Goal: Task Accomplishment & Management: Use online tool/utility

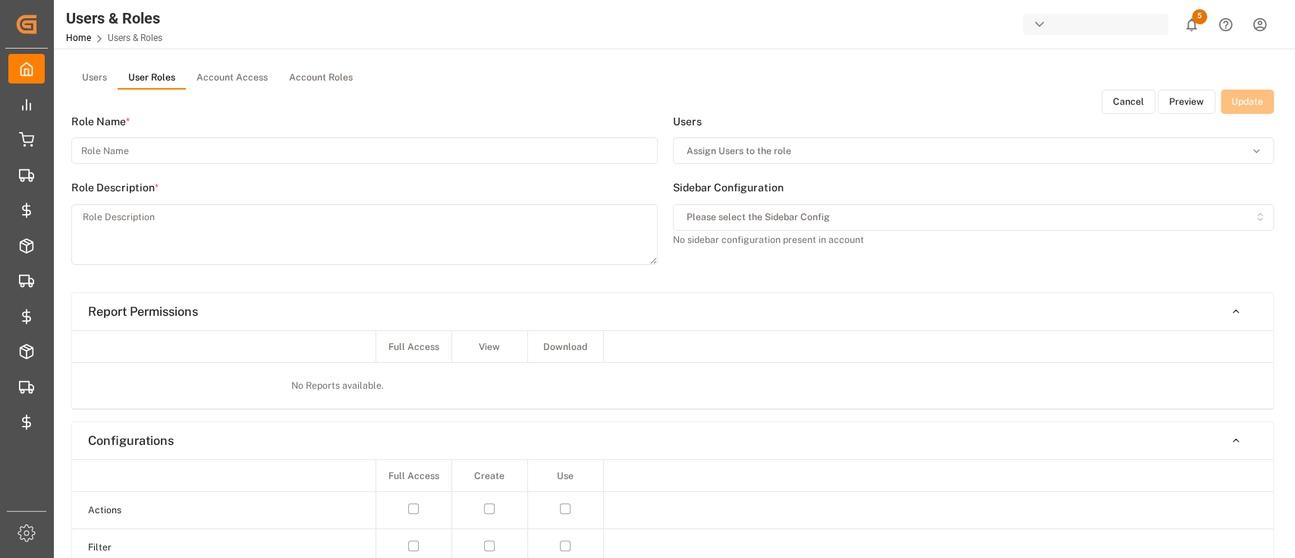
type input "[PERSON_NAME] Inbound & RRS"
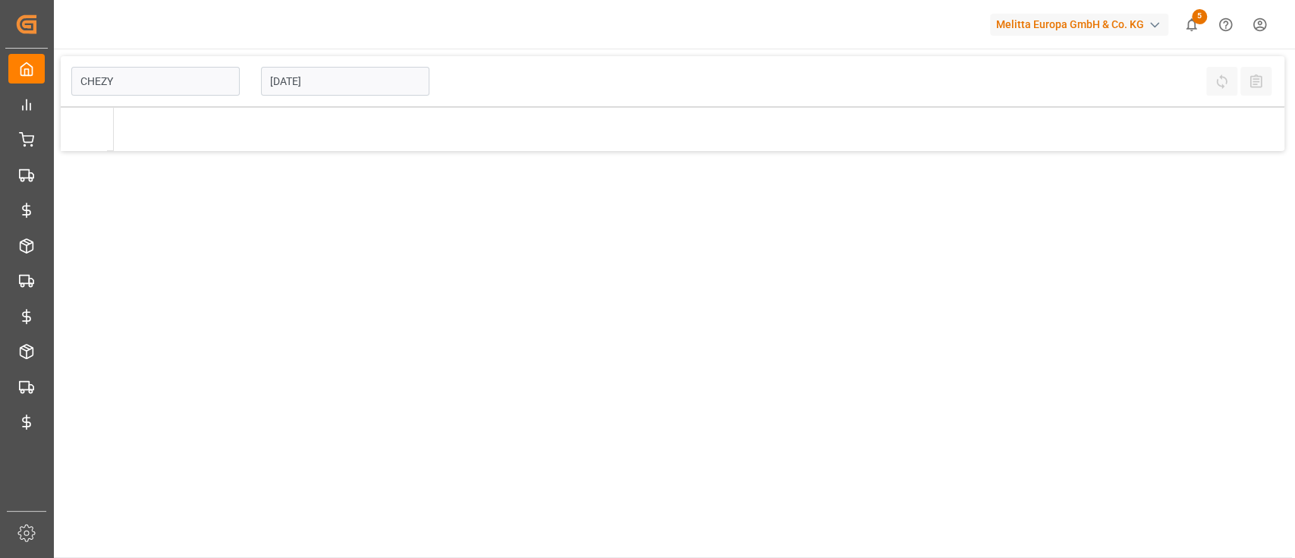
type input "Chezy Loading"
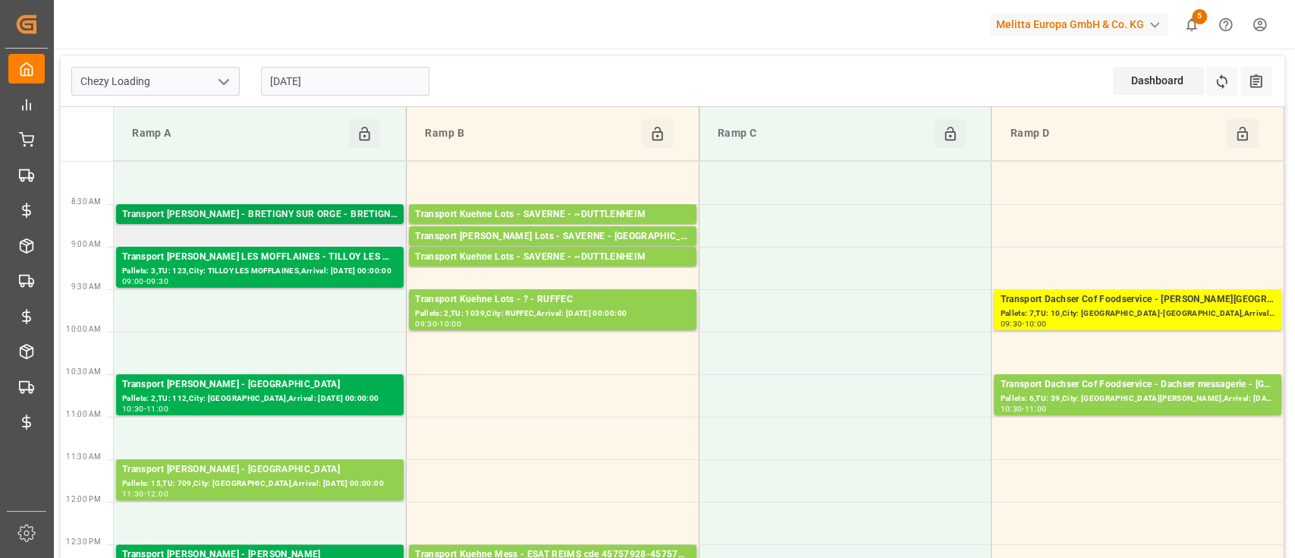
click at [329, 215] on div "Transport [PERSON_NAME] - BRETIGNY SUR ORGE - BRETIGNY SUR ORGE" at bounding box center [259, 214] width 275 height 15
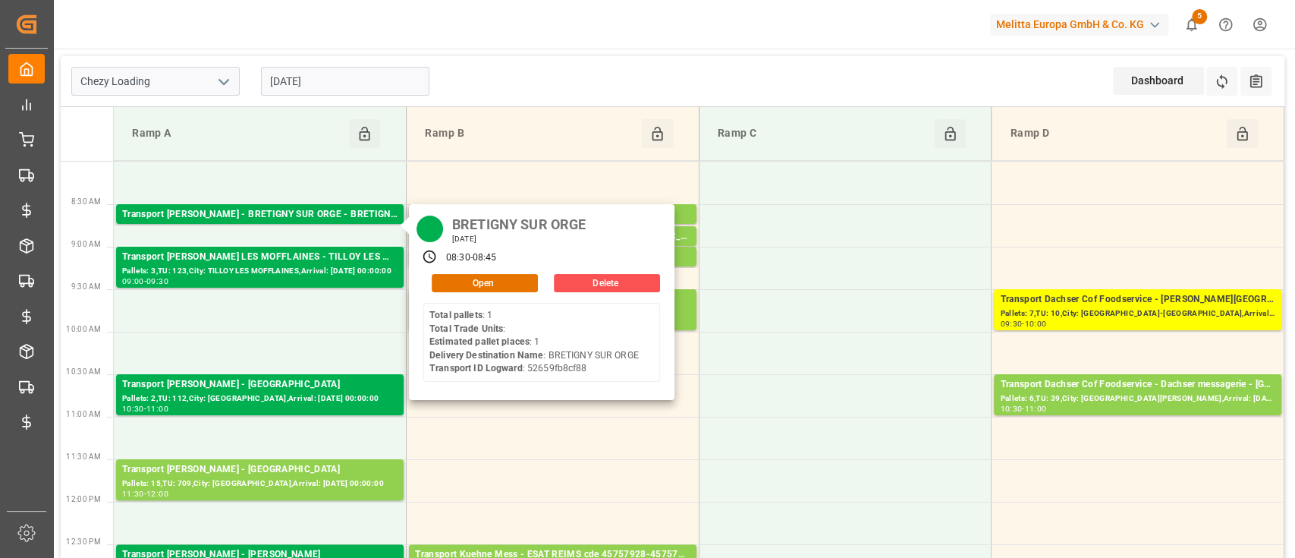
click at [1021, 33] on div "Melitta Europa GmbH & Co. KG" at bounding box center [1079, 25] width 178 height 22
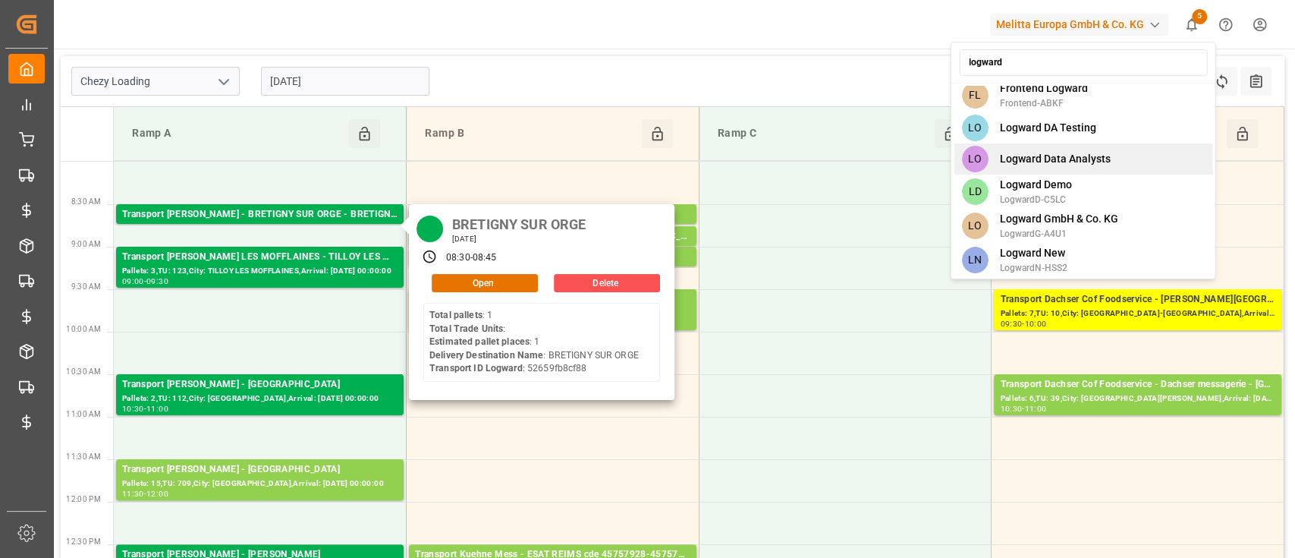
scroll to position [44, 0]
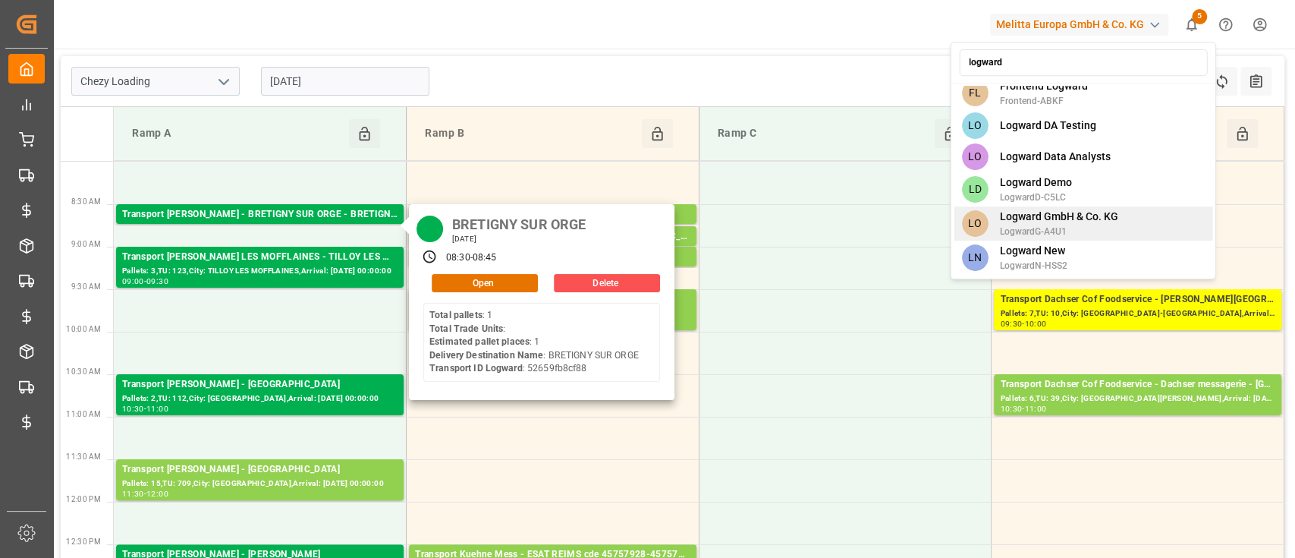
type input "logward"
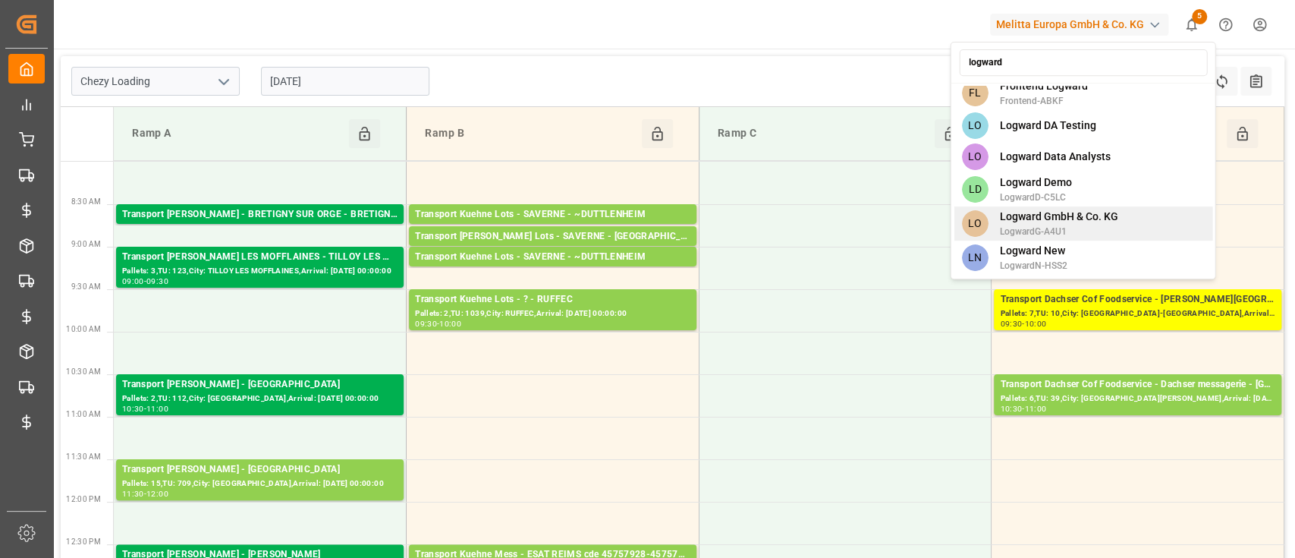
click at [1100, 214] on span "Logward GmbH & Co. KG" at bounding box center [1059, 217] width 118 height 16
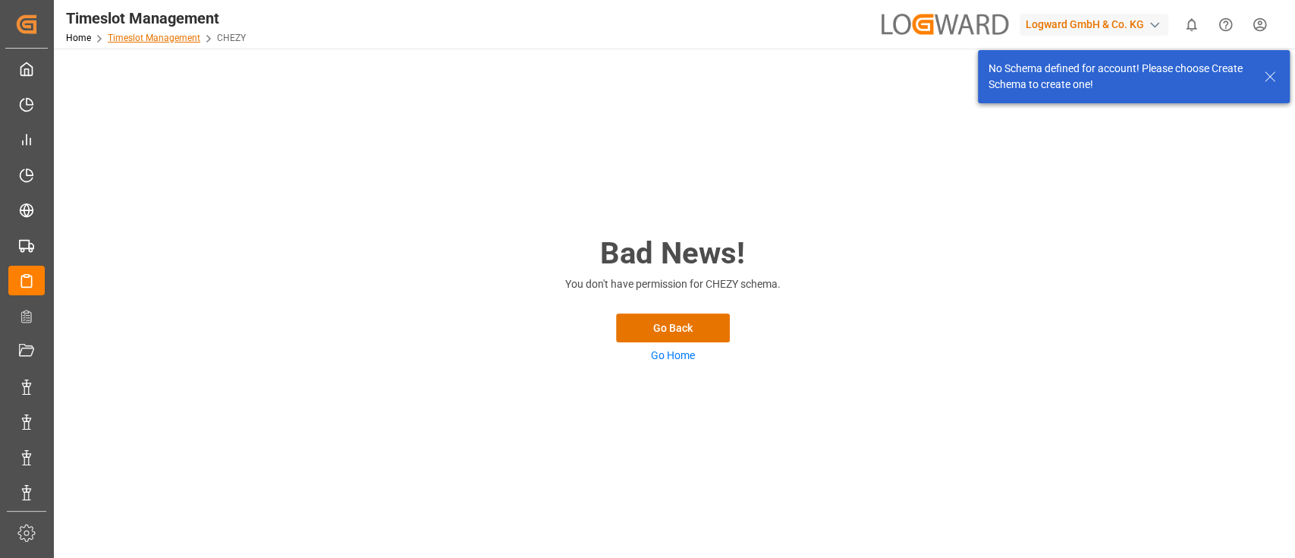
click at [148, 38] on link "Timeslot Management" at bounding box center [154, 38] width 93 height 11
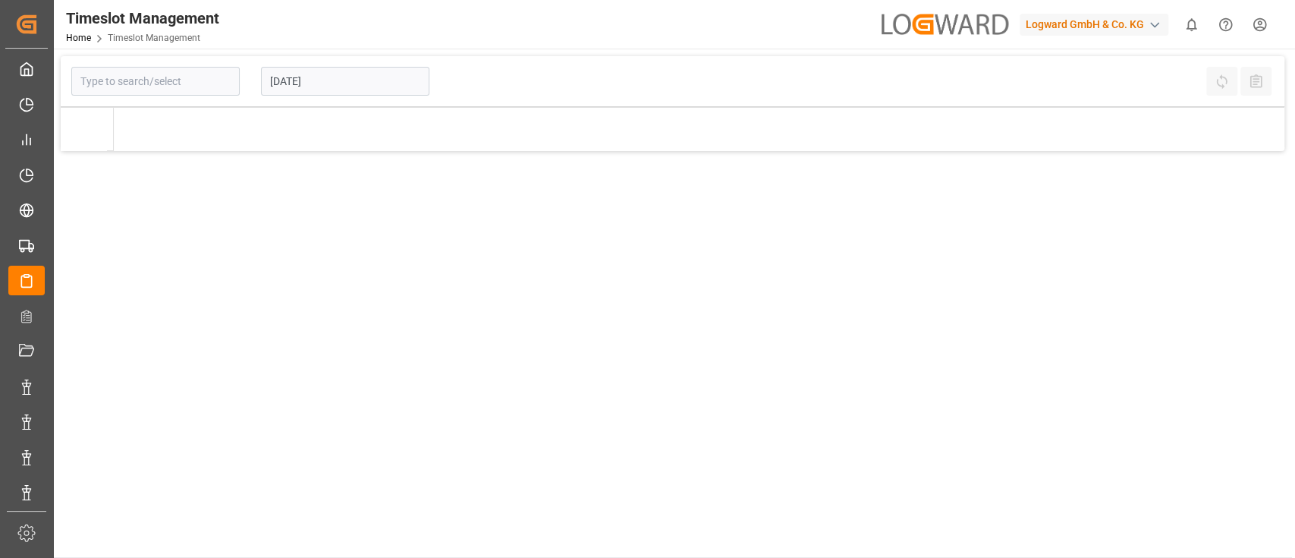
click at [1095, 33] on div "Logward GmbH & Co. KG" at bounding box center [1094, 25] width 149 height 22
click at [1018, 52] on input "time" at bounding box center [1097, 62] width 248 height 27
type input "m"
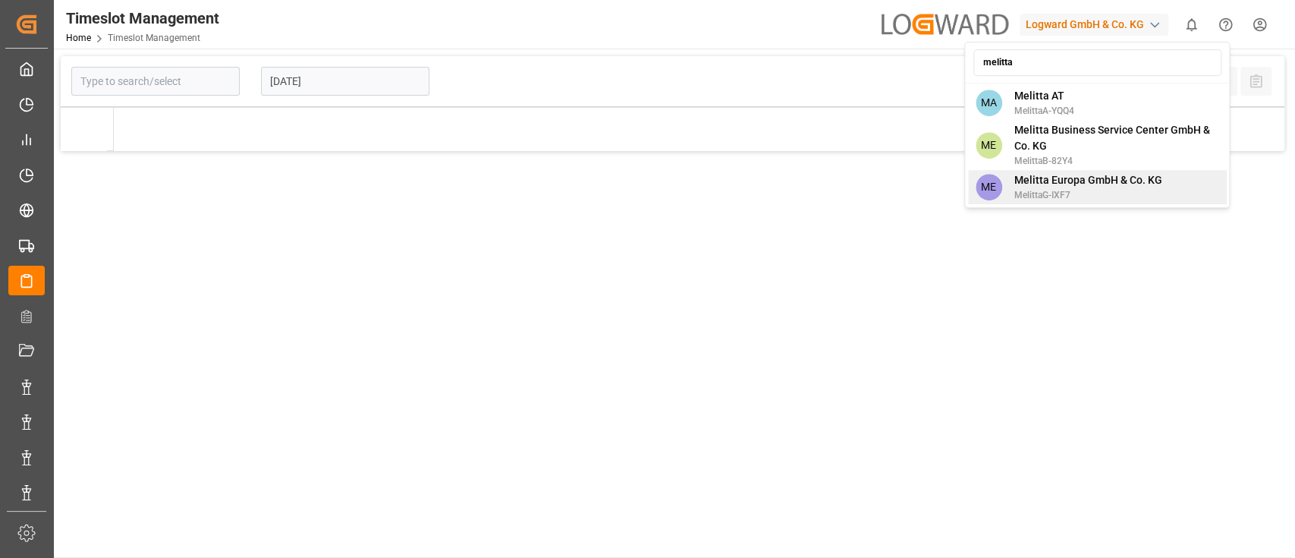
type input "melitta"
click at [1044, 174] on span "Melitta Europa GmbH & Co. KG" at bounding box center [1088, 180] width 148 height 16
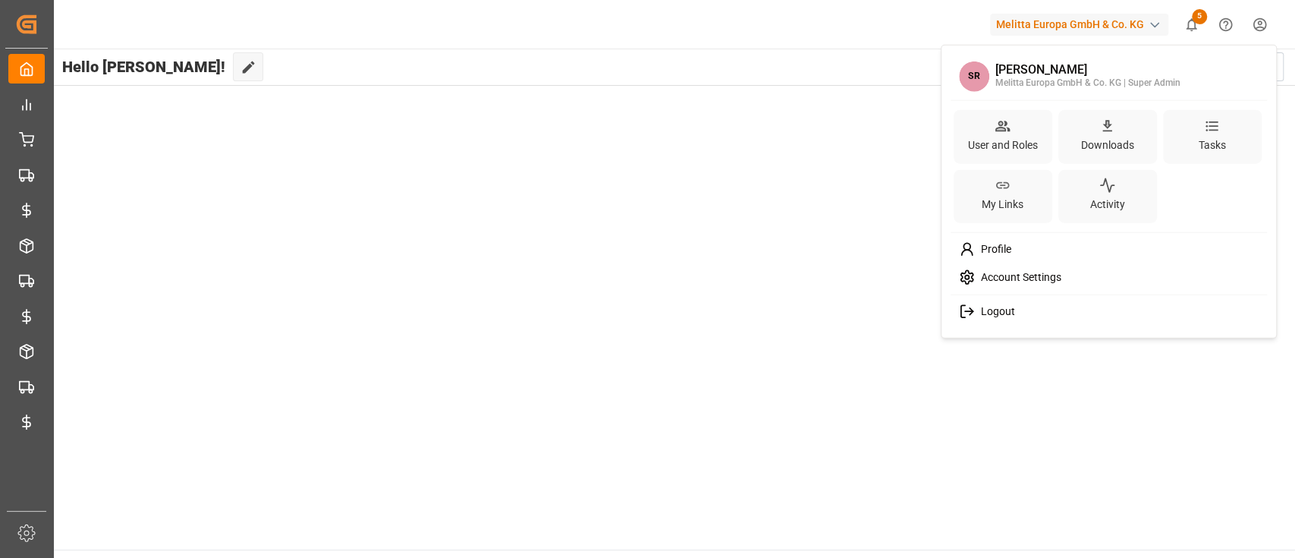
click at [1275, 29] on html "Created by potrace 1.15, written by [PERSON_NAME] [DATE]-[DATE] Created by potr…" at bounding box center [647, 336] width 1295 height 672
click at [1020, 153] on div "User and Roles" at bounding box center [1003, 145] width 76 height 22
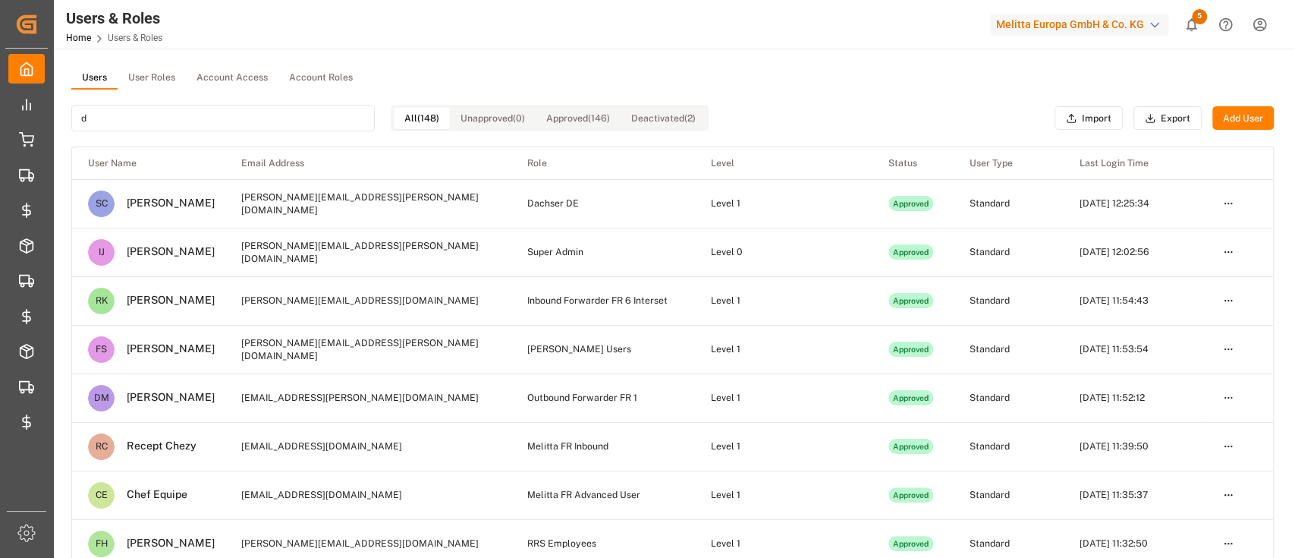
click at [150, 119] on input "d" at bounding box center [223, 118] width 304 height 27
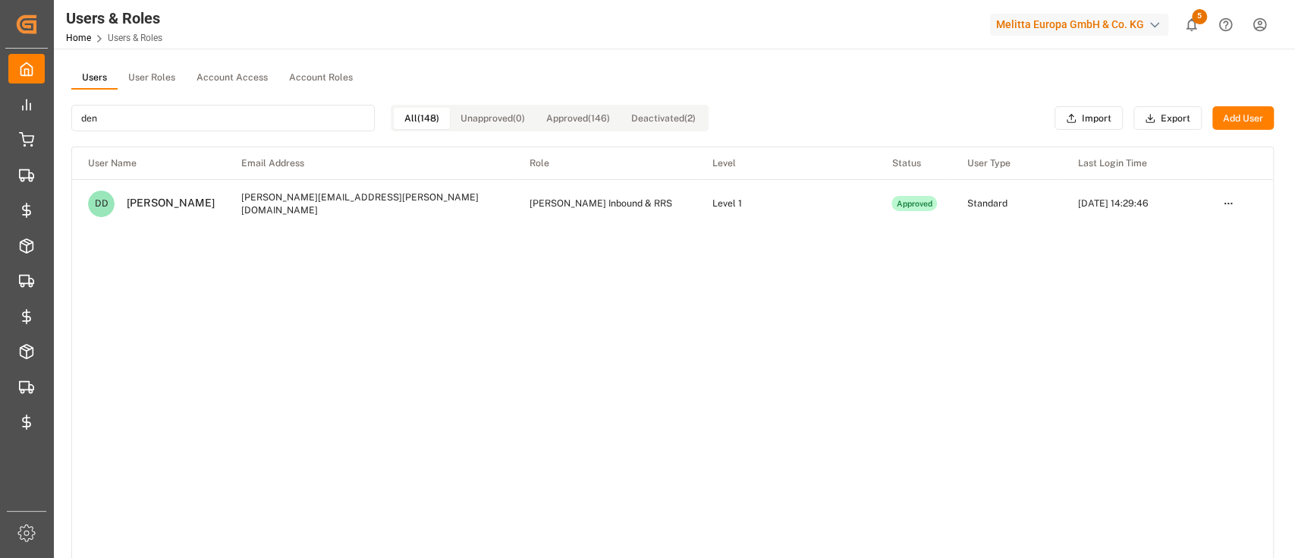
type input "den"
drag, startPoint x: 174, startPoint y: 209, endPoint x: 126, endPoint y: 197, distance: 49.3
click at [126, 197] on div "[PERSON_NAME]" at bounding box center [165, 204] width 100 height 14
click at [567, 207] on td "[PERSON_NAME] Inbound & RRS" at bounding box center [605, 203] width 183 height 49
click at [567, 208] on td "[PERSON_NAME] Inbound & RRS" at bounding box center [605, 203] width 183 height 49
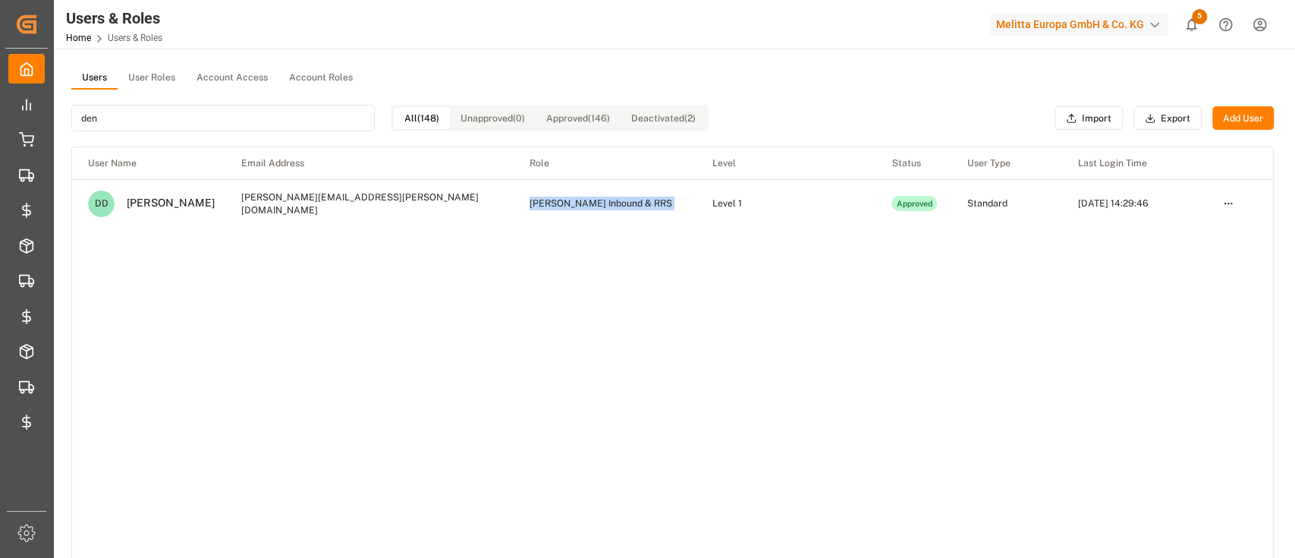
click at [567, 208] on td "[PERSON_NAME] Inbound & RRS" at bounding box center [605, 203] width 183 height 49
copy td "[PERSON_NAME] Inbound & RRS"
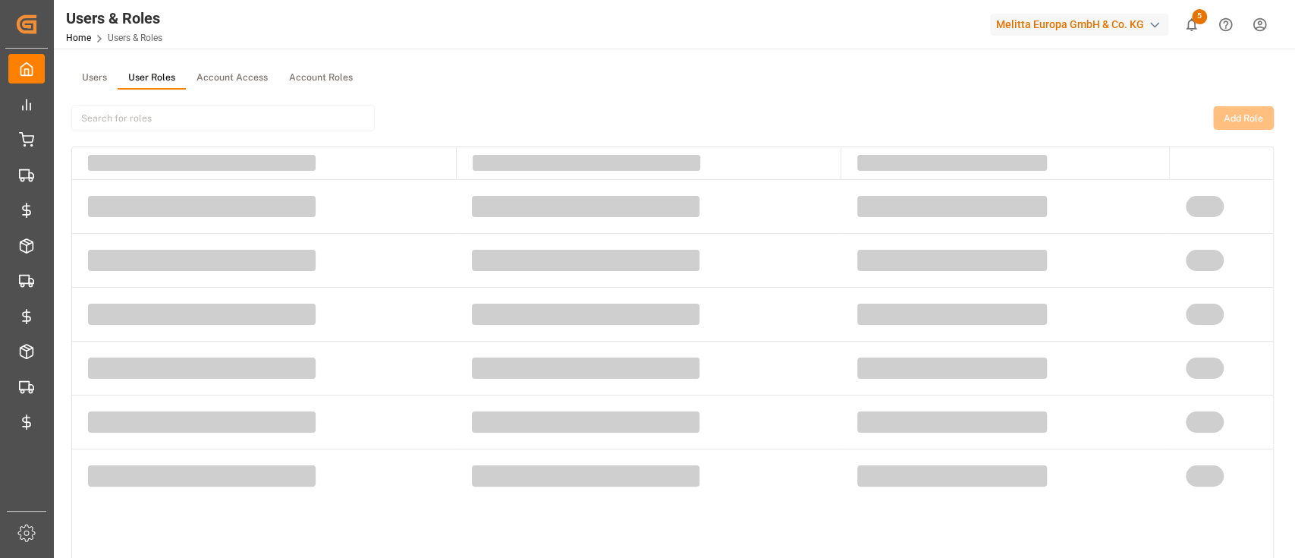
click at [164, 67] on button "User Roles" at bounding box center [152, 78] width 68 height 23
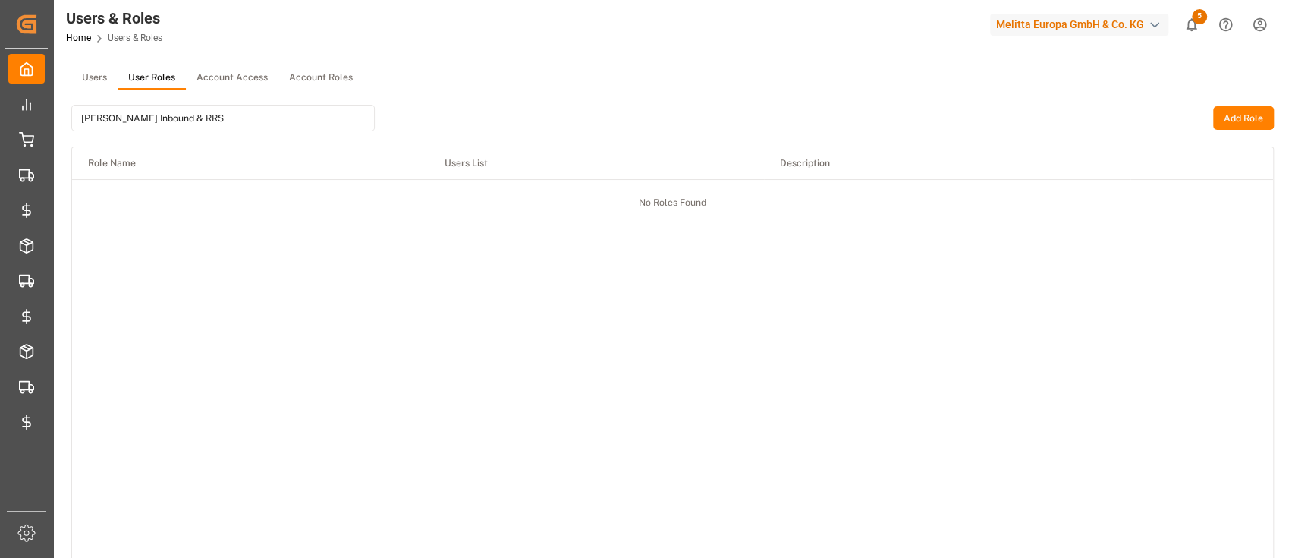
click at [169, 119] on input "[PERSON_NAME] Inbound & RRS" at bounding box center [223, 118] width 304 height 27
click at [228, 115] on input "[PERSON_NAME] Inound & RRS" at bounding box center [223, 118] width 304 height 27
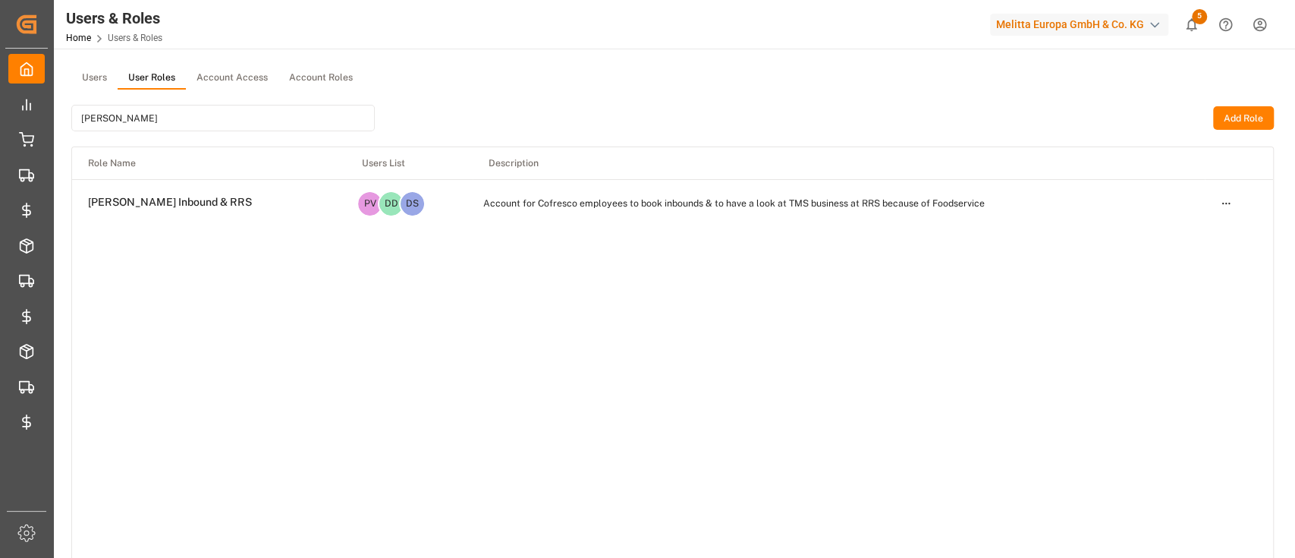
type input "[PERSON_NAME]"
click at [1225, 207] on html "Created by potrace 1.15, written by [PERSON_NAME] [DATE]-[DATE] Created by potr…" at bounding box center [647, 336] width 1295 height 672
click at [1203, 228] on div "Edit" at bounding box center [1195, 230] width 78 height 21
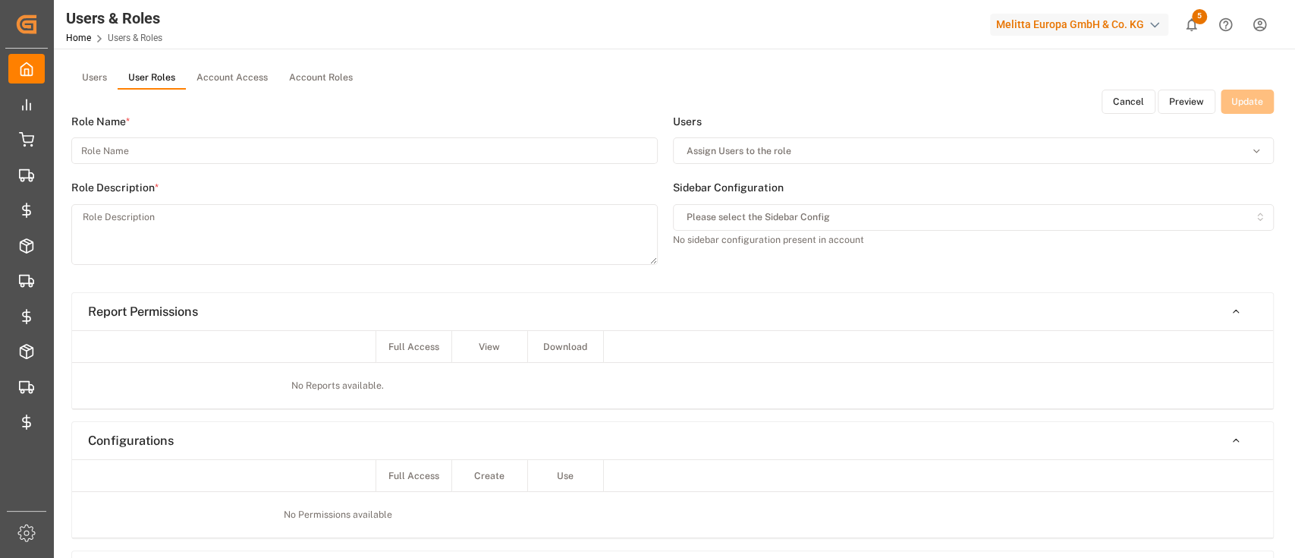
type input "[PERSON_NAME] Inbound & RRS"
type textarea "Account for Cofresco employees to book inbounds & to have a look at TMS busines…"
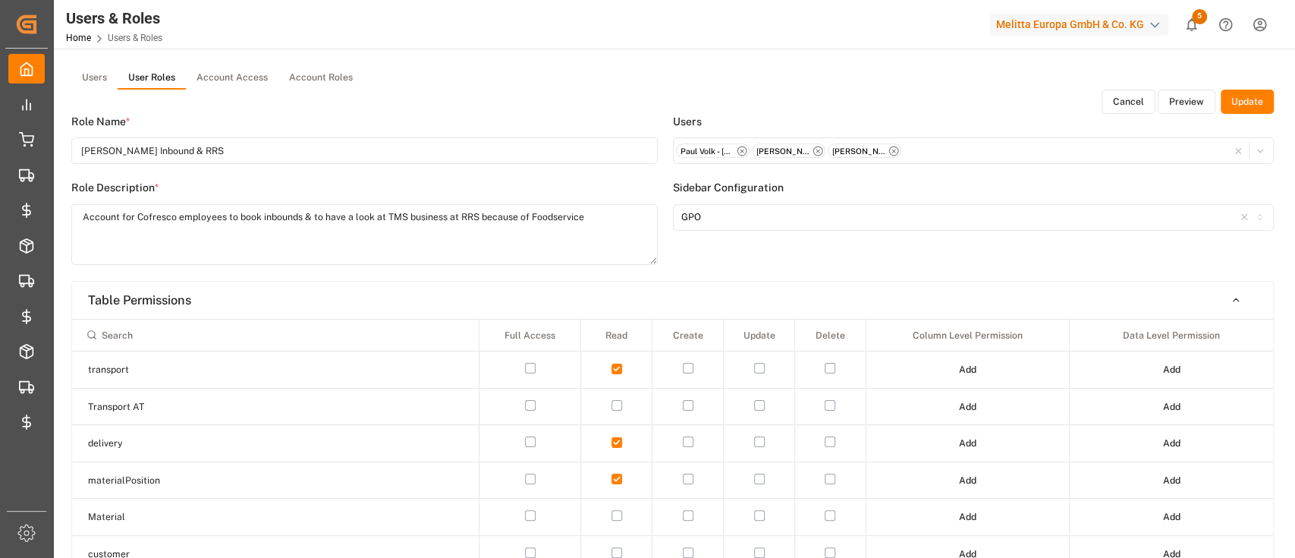
click at [1165, 88] on div "Users User Roles Account Access Account Roles" at bounding box center [672, 78] width 1203 height 23
click at [1185, 99] on button "Preview" at bounding box center [1187, 102] width 58 height 24
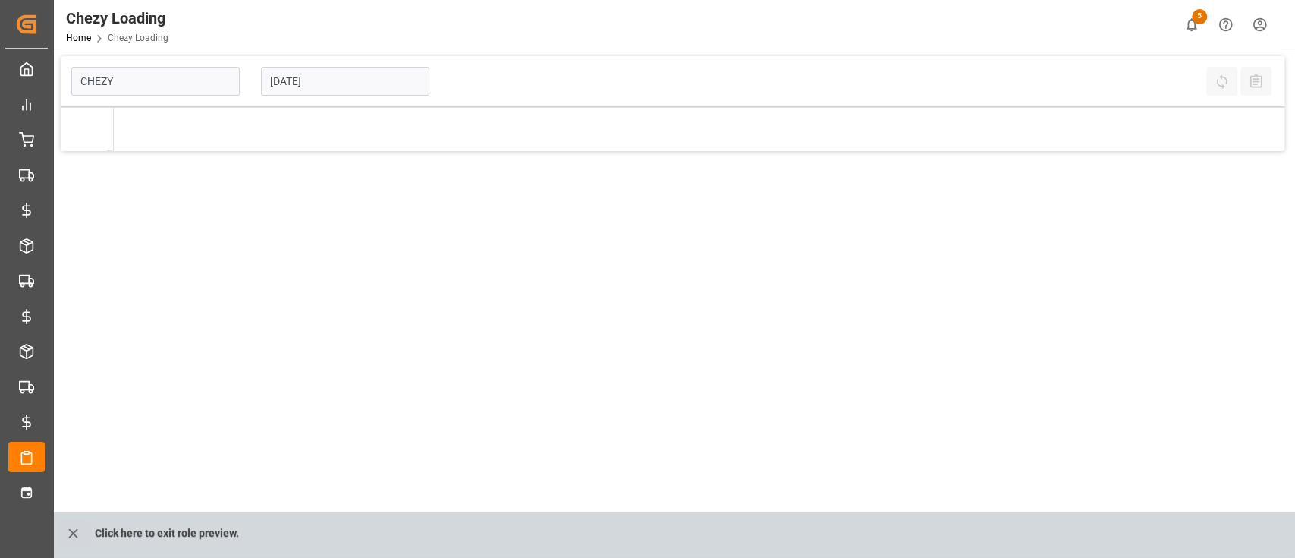
type input "Chezy Loading"
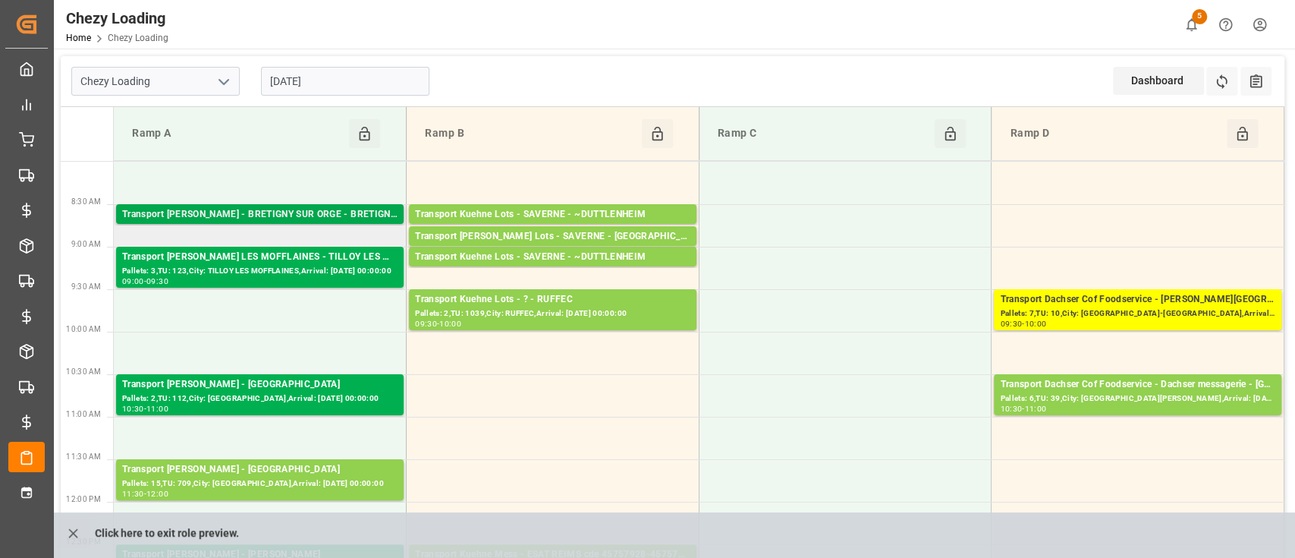
click at [255, 219] on div "Transport [PERSON_NAME] - BRETIGNY SUR ORGE - BRETIGNY SUR ORGE" at bounding box center [259, 214] width 275 height 15
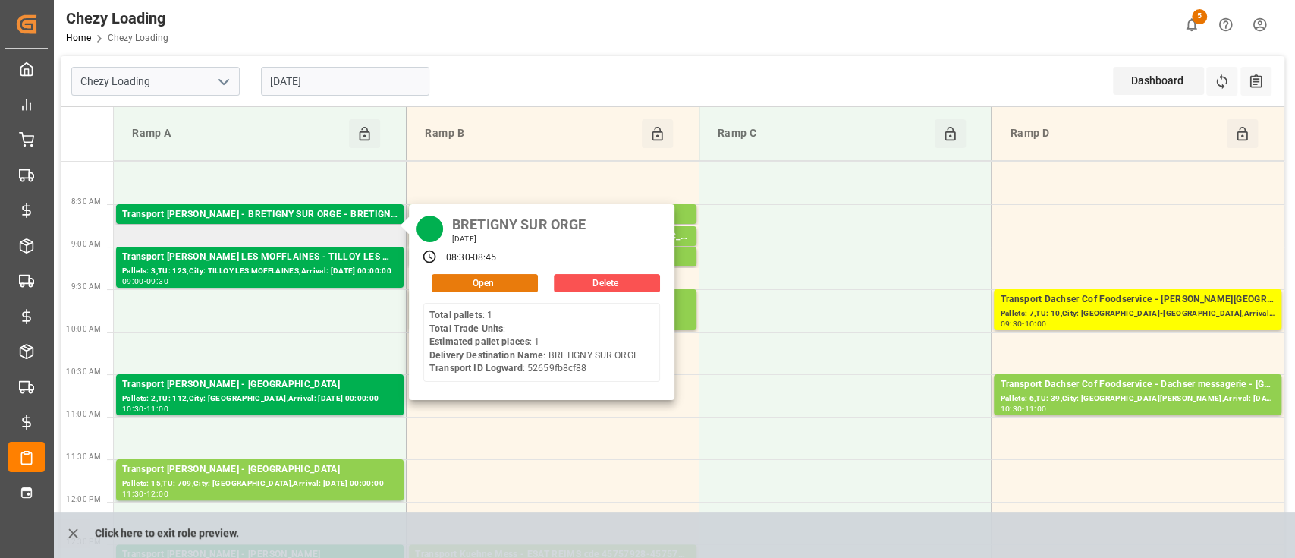
click at [491, 285] on button "Open" at bounding box center [485, 283] width 106 height 18
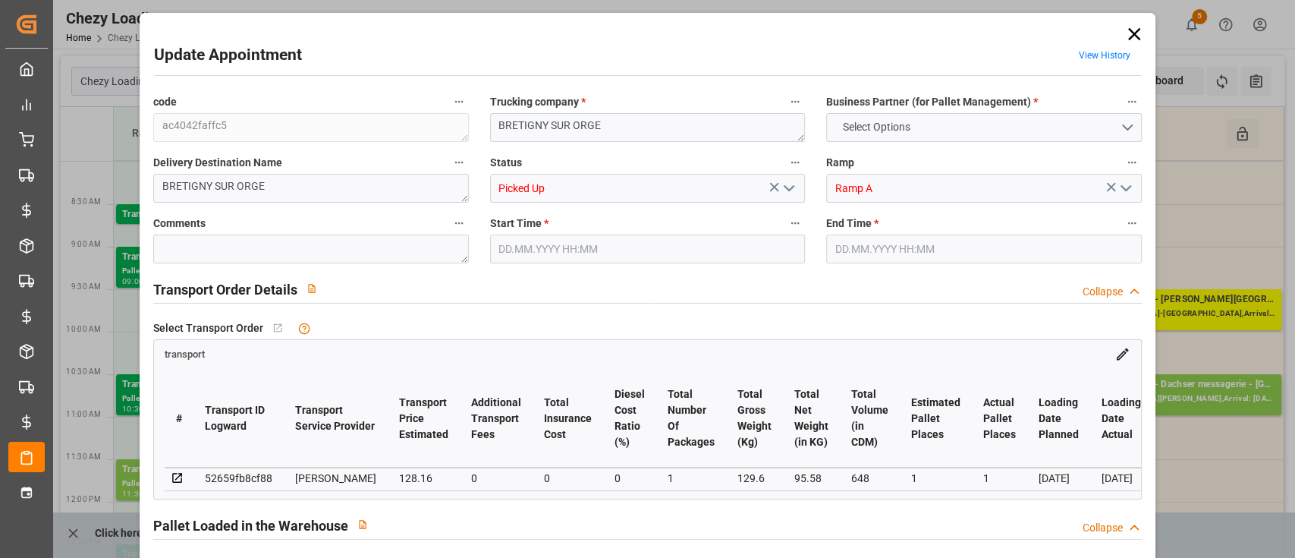
type input "1"
type input "128.16"
type input "0"
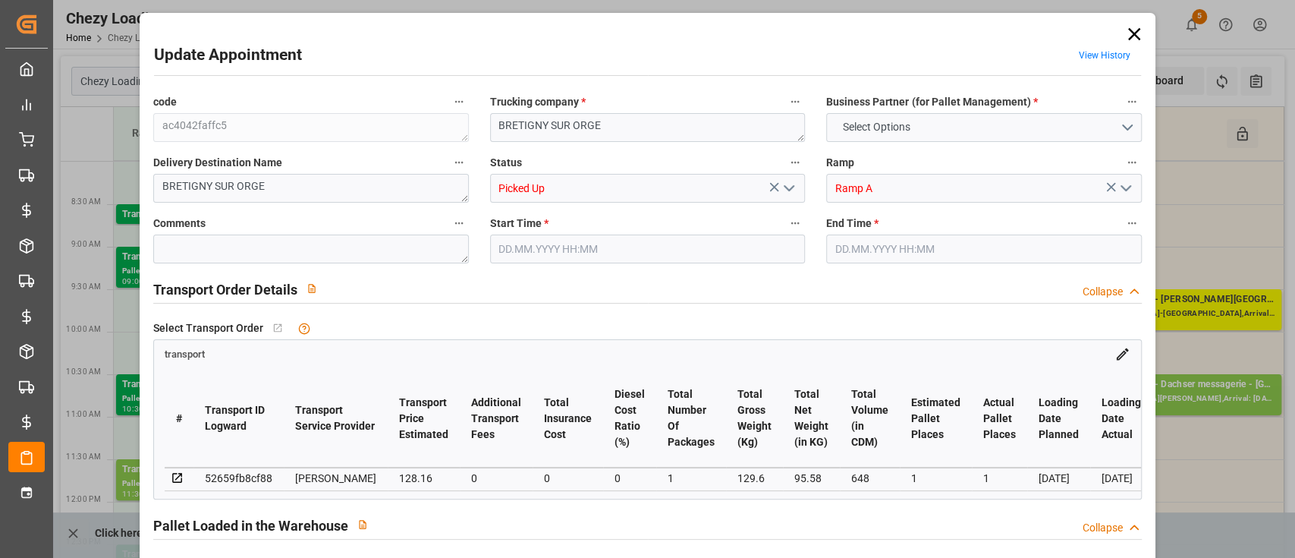
type input "0"
type input "122.9695"
type input "-5.1905"
type input "1"
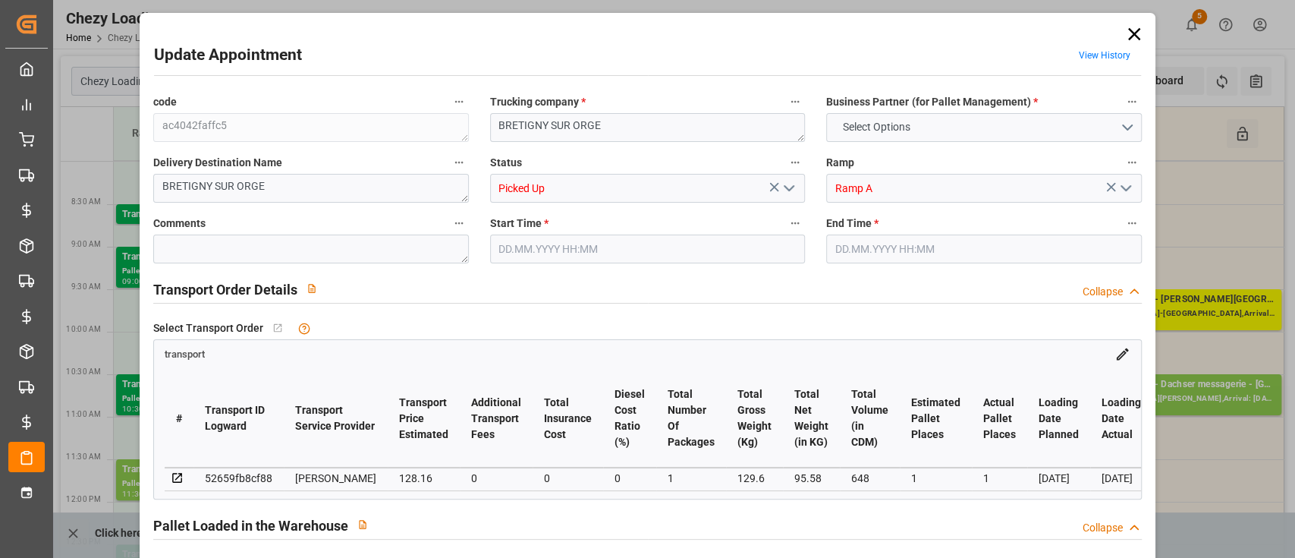
type input "95.58"
type input "159"
type input "648"
type input "91"
type input "1"
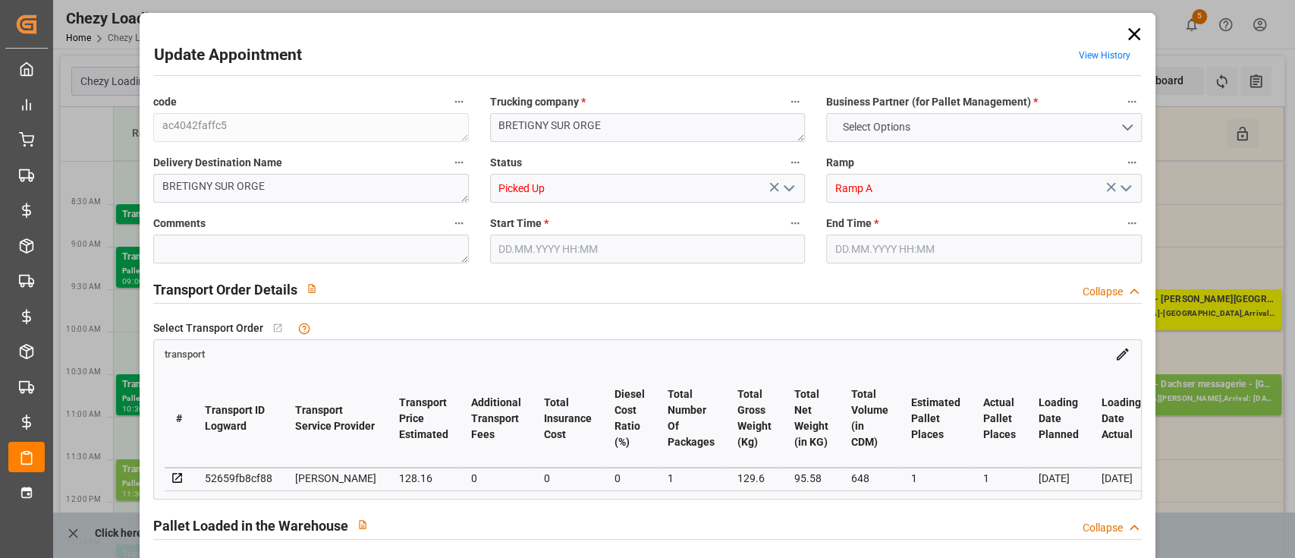
type input "0"
type input "1"
type input "101"
type input "129.6"
type input "0"
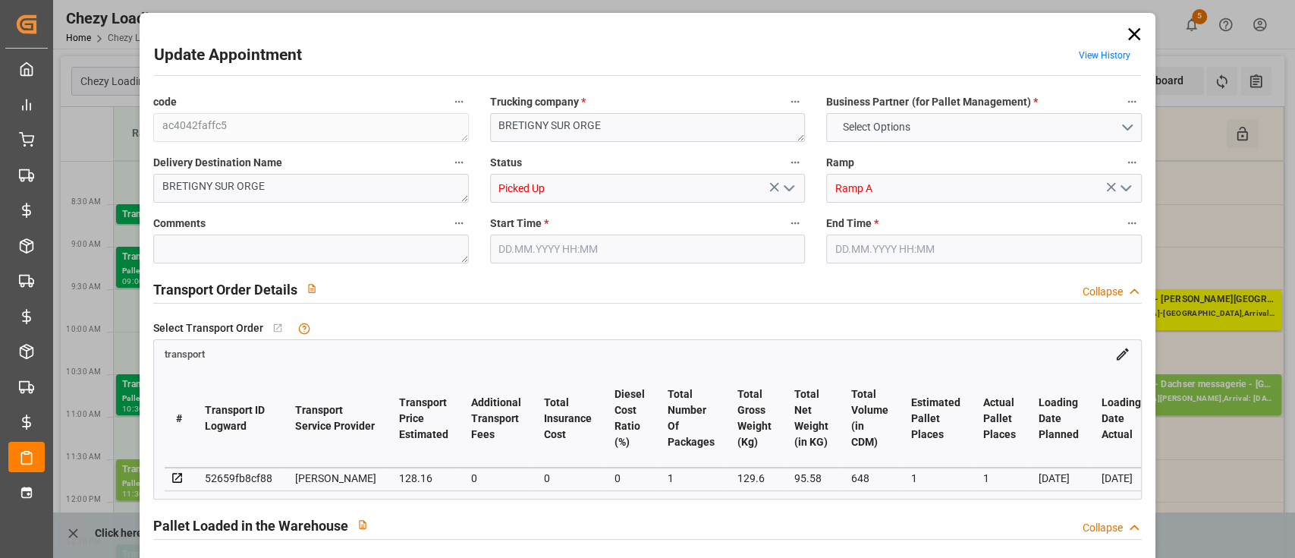
type input "4710.8598"
type input "0"
type input "21"
type input "35"
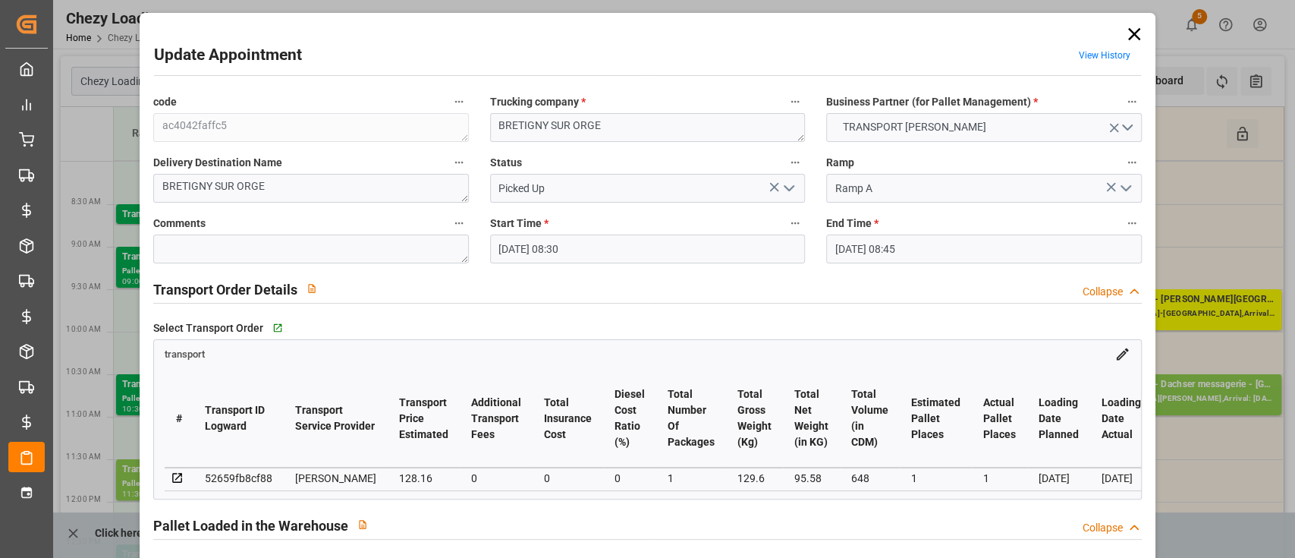
type input "28.08.2025 08:30"
type input "28.08.2025 08:45"
type input "22.08.2025 15:22"
type input "22.08.2025 11:29"
type input "29.08.2025"
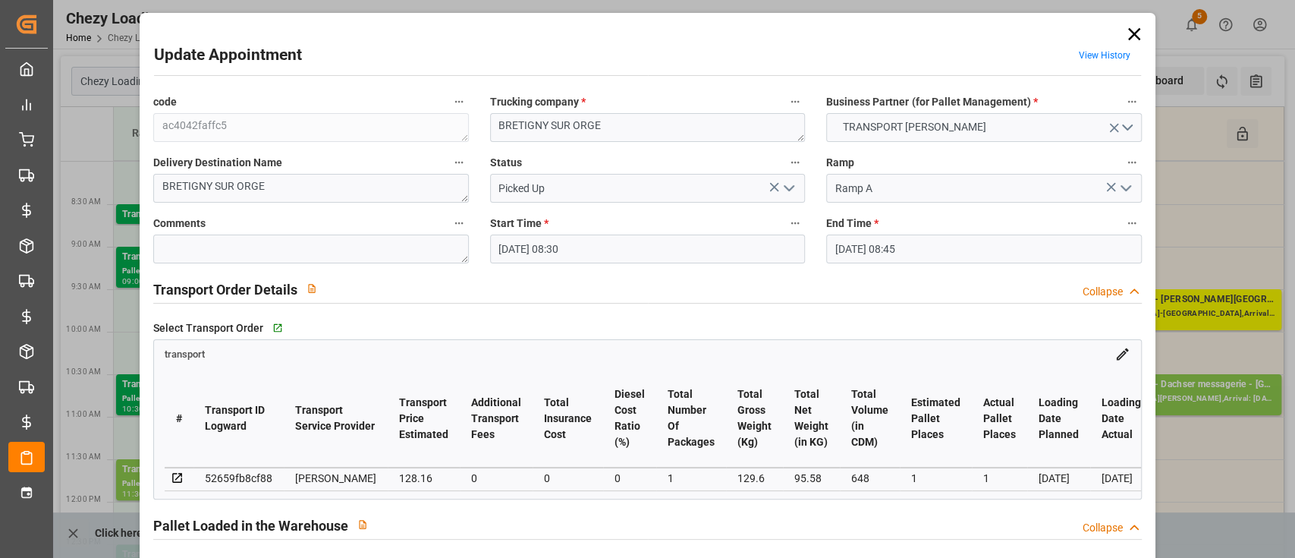
type input "[DATE]"
type input "27.08.2025"
click at [1128, 27] on icon at bounding box center [1134, 34] width 21 height 21
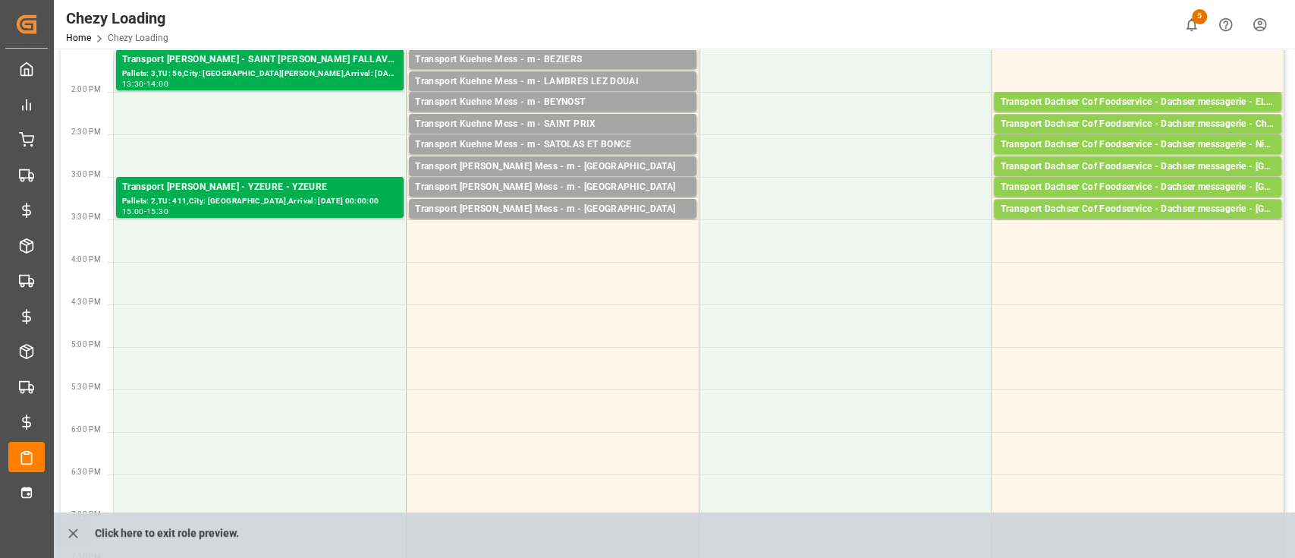
scroll to position [686, 0]
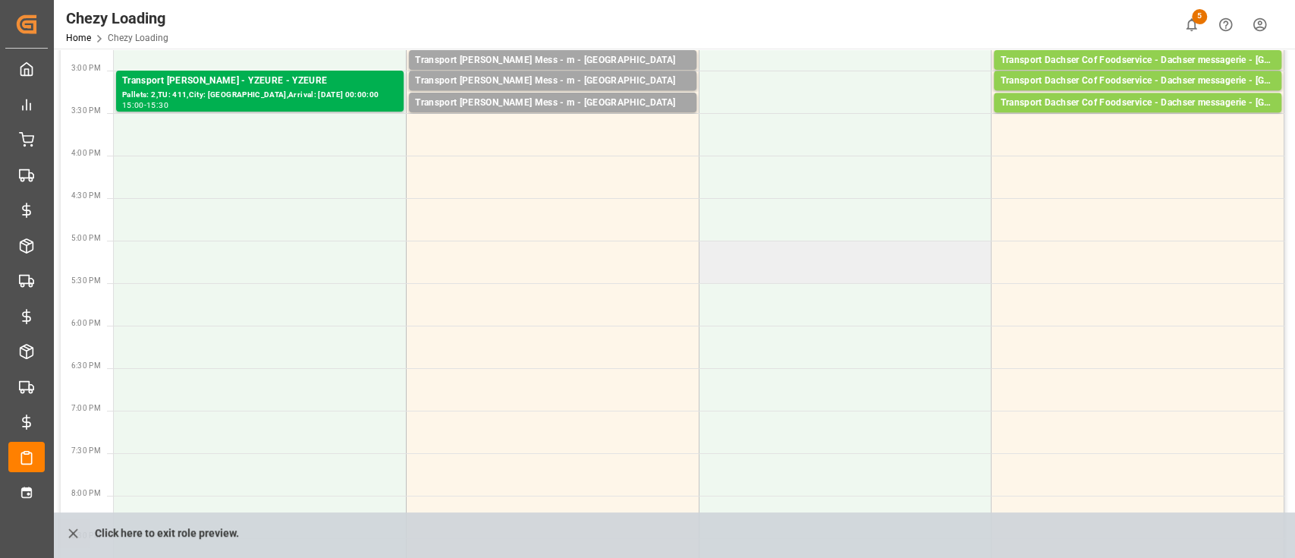
click at [699, 263] on td at bounding box center [845, 262] width 293 height 42
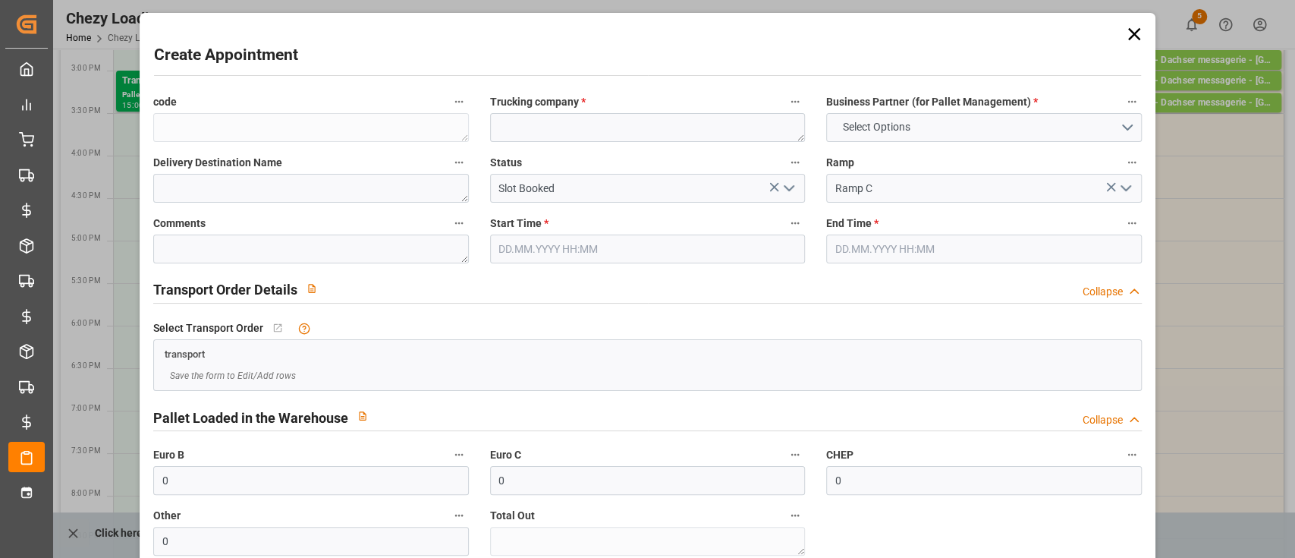
type input "28.08.2025 17:00"
type input "28.08.2025 17:30"
click at [508, 133] on textarea at bounding box center [648, 127] width 316 height 29
click at [1129, 21] on div "Create Appointment code Trucking company * Business Partner (for Pallet Managem…" at bounding box center [647, 404] width 1008 height 775
click at [1125, 27] on icon at bounding box center [1134, 34] width 21 height 21
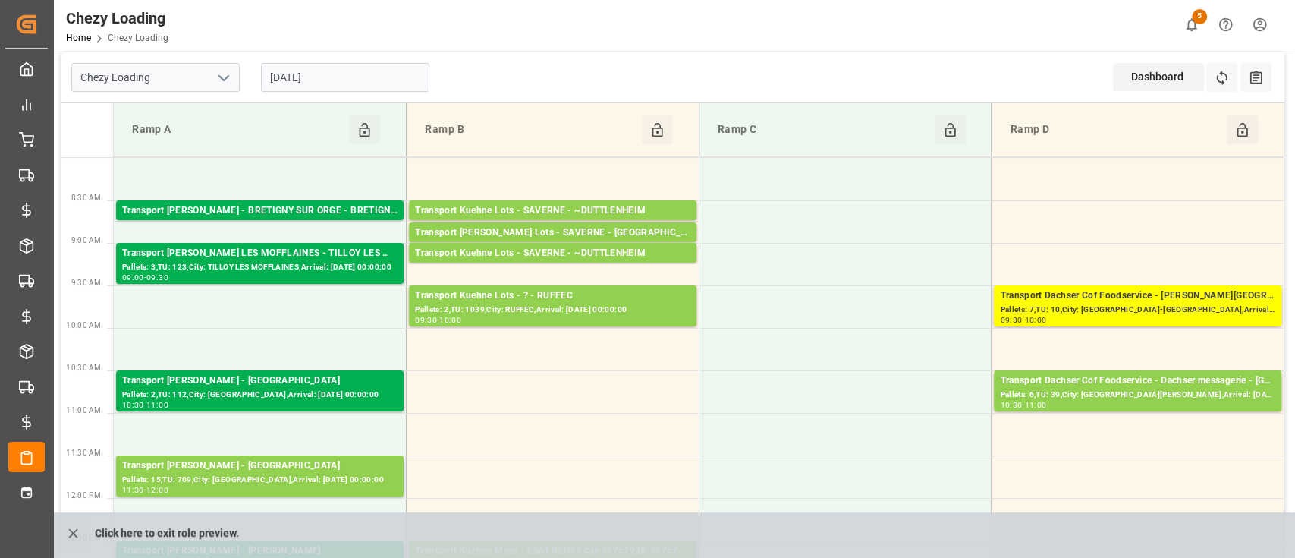
scroll to position [0, 0]
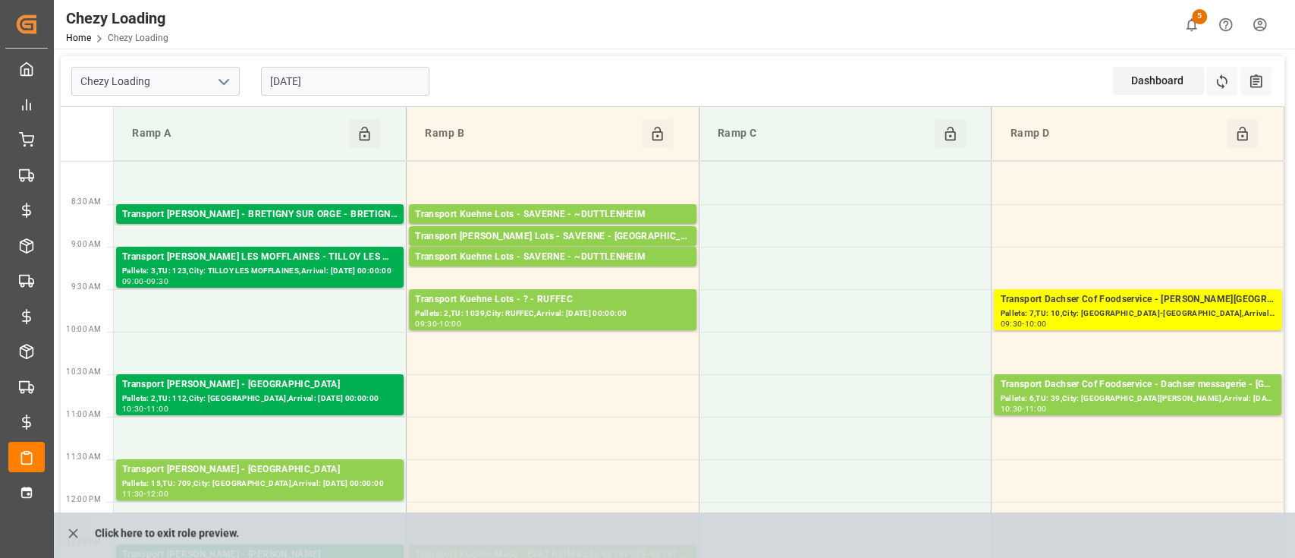
click at [226, 78] on icon "open menu" at bounding box center [224, 82] width 18 height 18
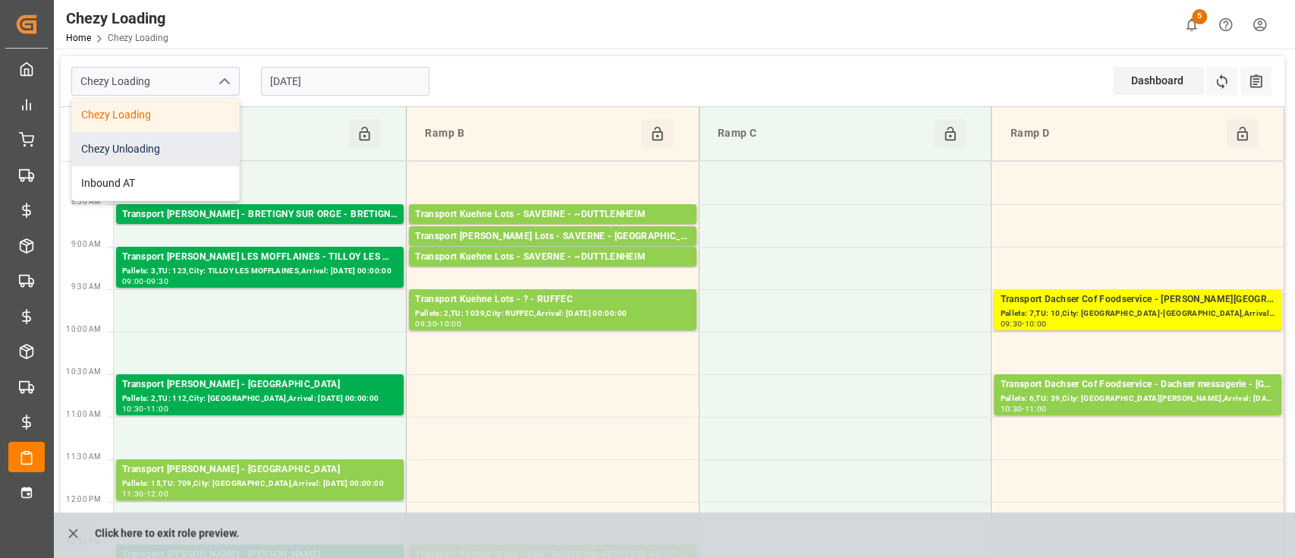
click at [200, 137] on div "Chezy Unloading" at bounding box center [155, 149] width 167 height 34
type input "Chezy Unloading"
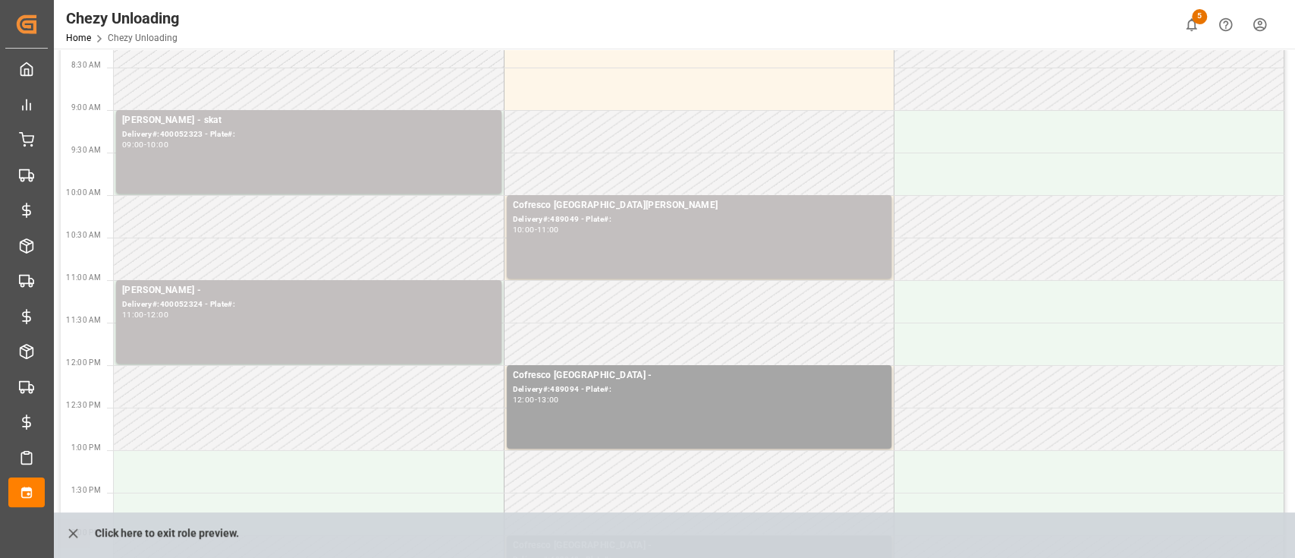
scroll to position [157, 0]
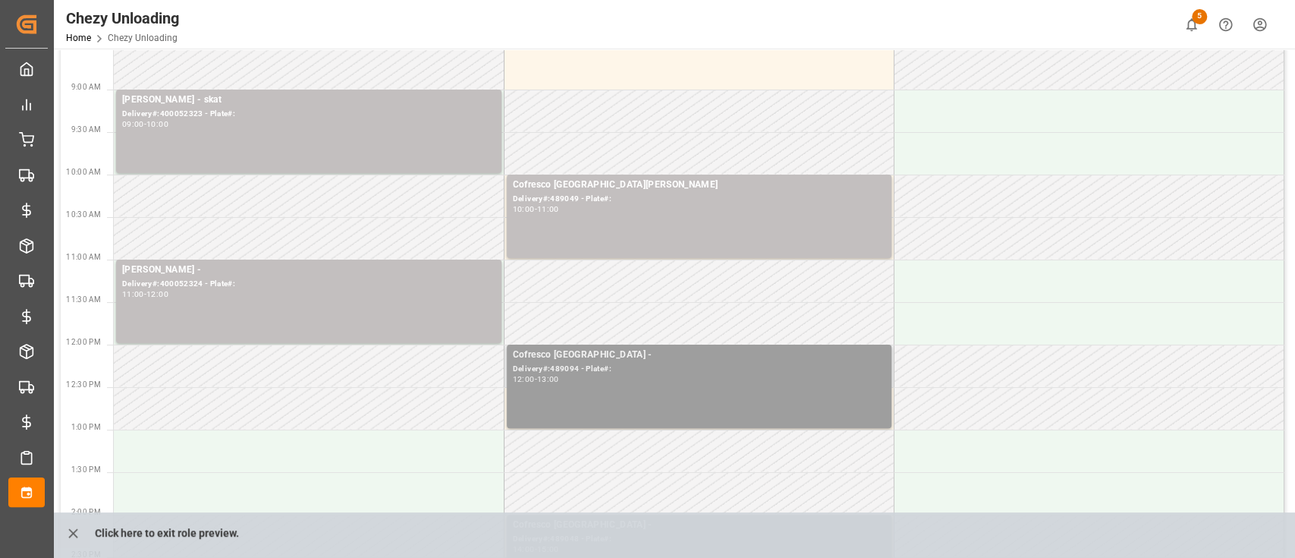
click at [634, 398] on div "Cofresco Poland - Delivery#:489094 - Plate#: 12:00 - 13:00" at bounding box center [699, 386] width 373 height 77
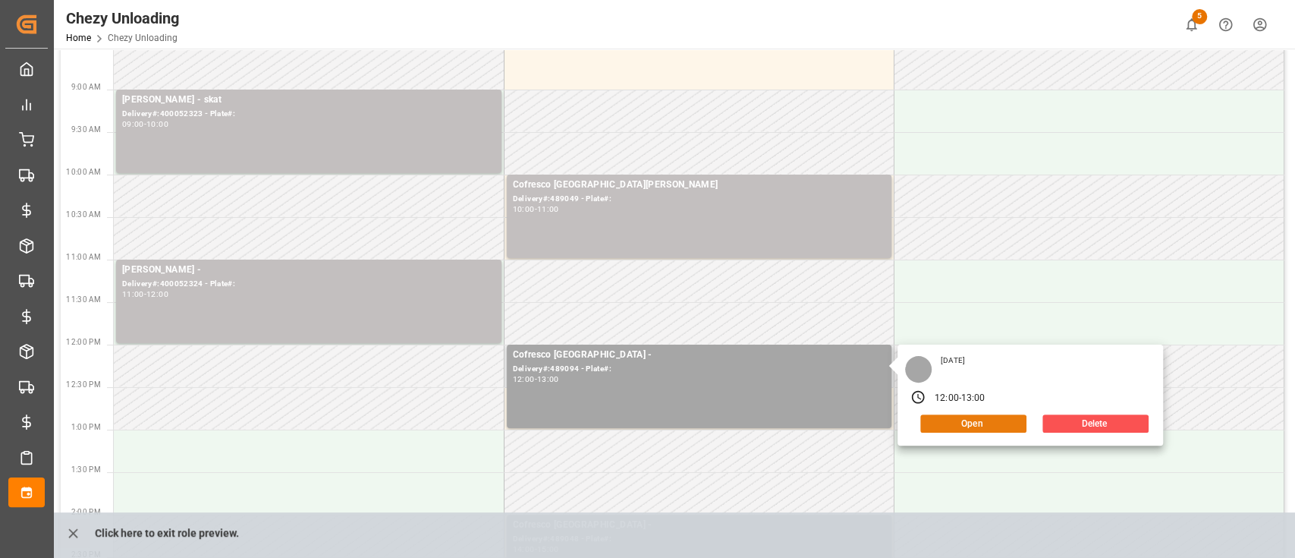
click at [954, 422] on button "Open" at bounding box center [973, 423] width 106 height 18
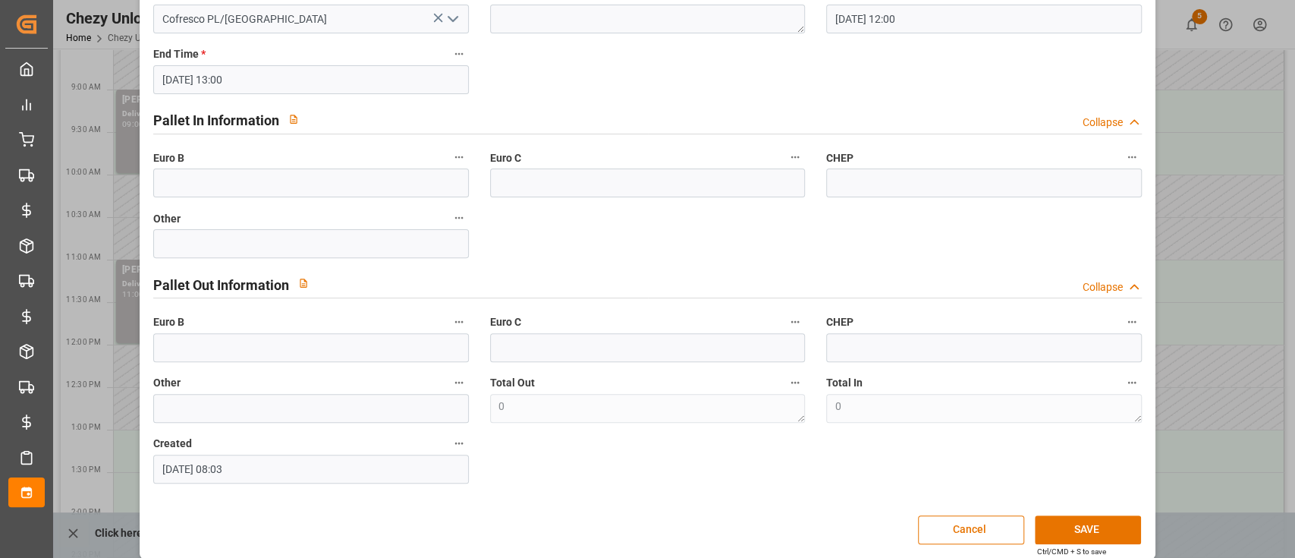
scroll to position [243, 0]
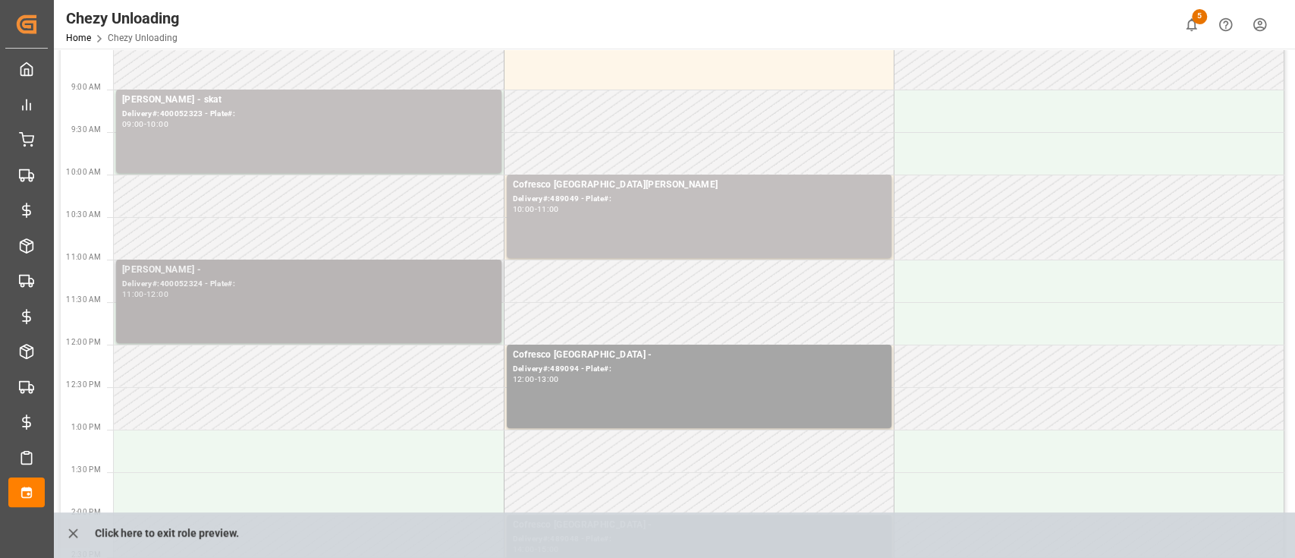
click at [319, 285] on div "Delivery#:400052324 - Plate#:" at bounding box center [308, 284] width 373 height 13
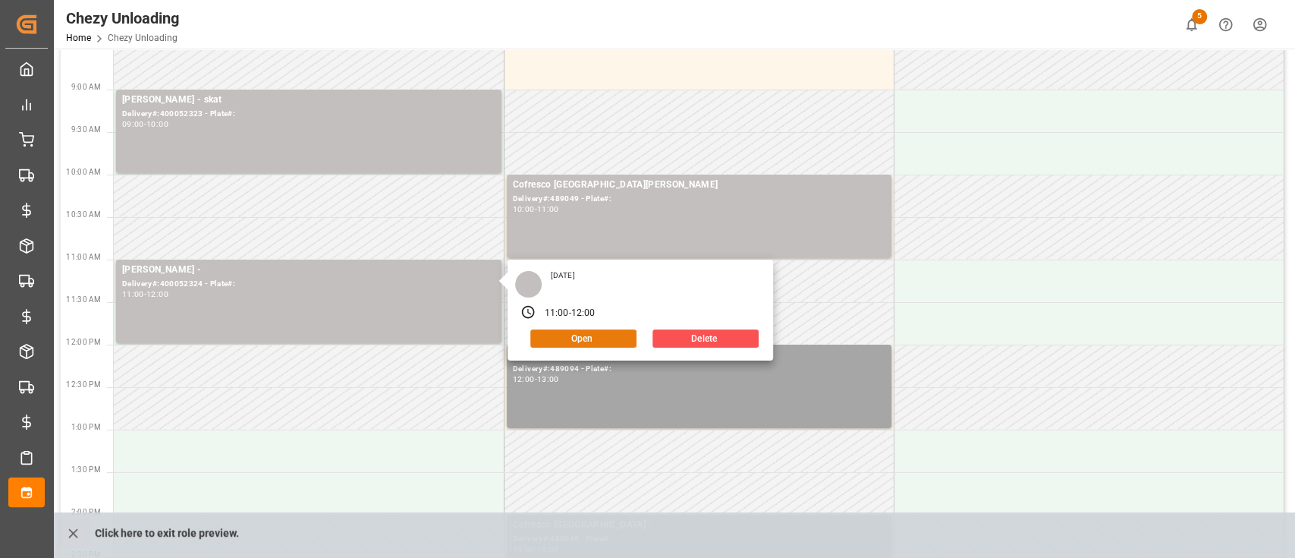
click at [570, 333] on button "Open" at bounding box center [583, 338] width 106 height 18
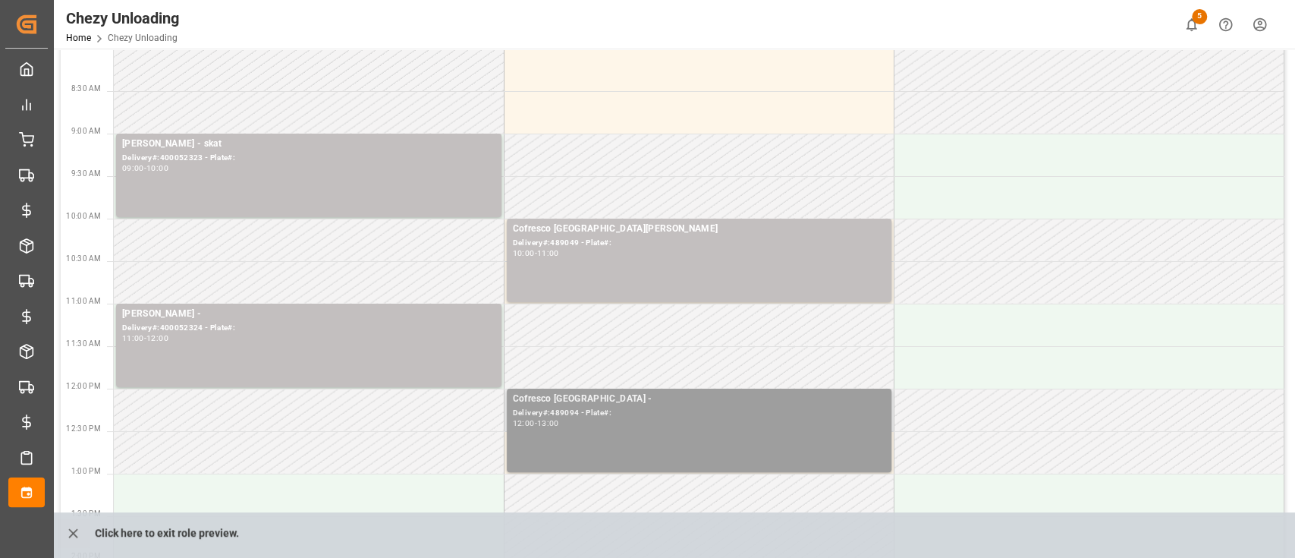
scroll to position [0, 0]
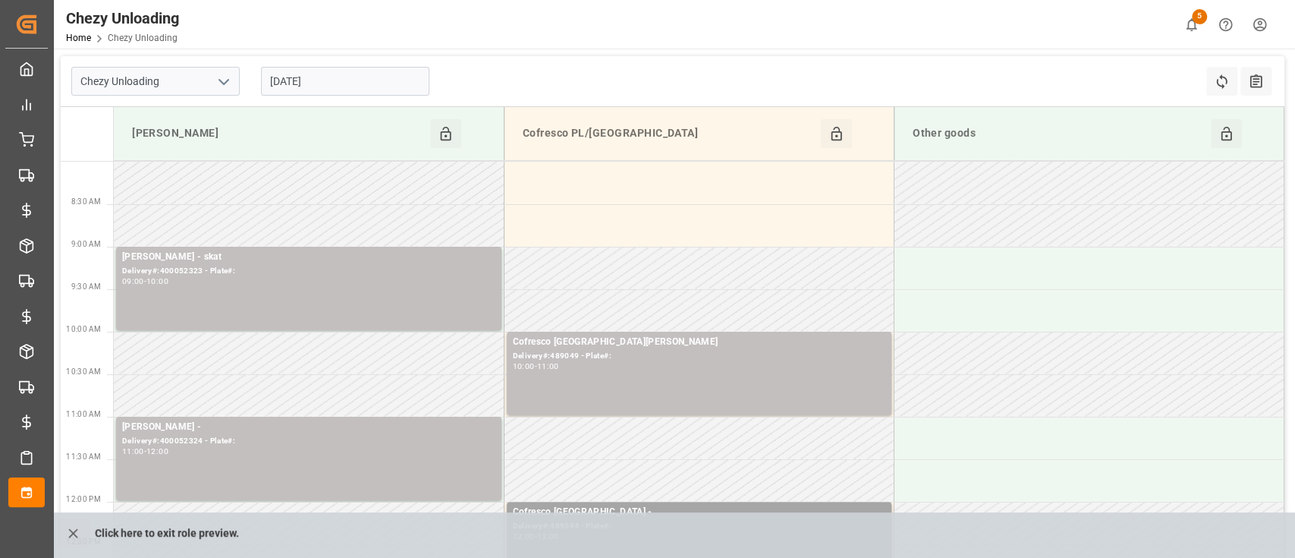
click at [226, 87] on icon "open menu" at bounding box center [224, 82] width 18 height 18
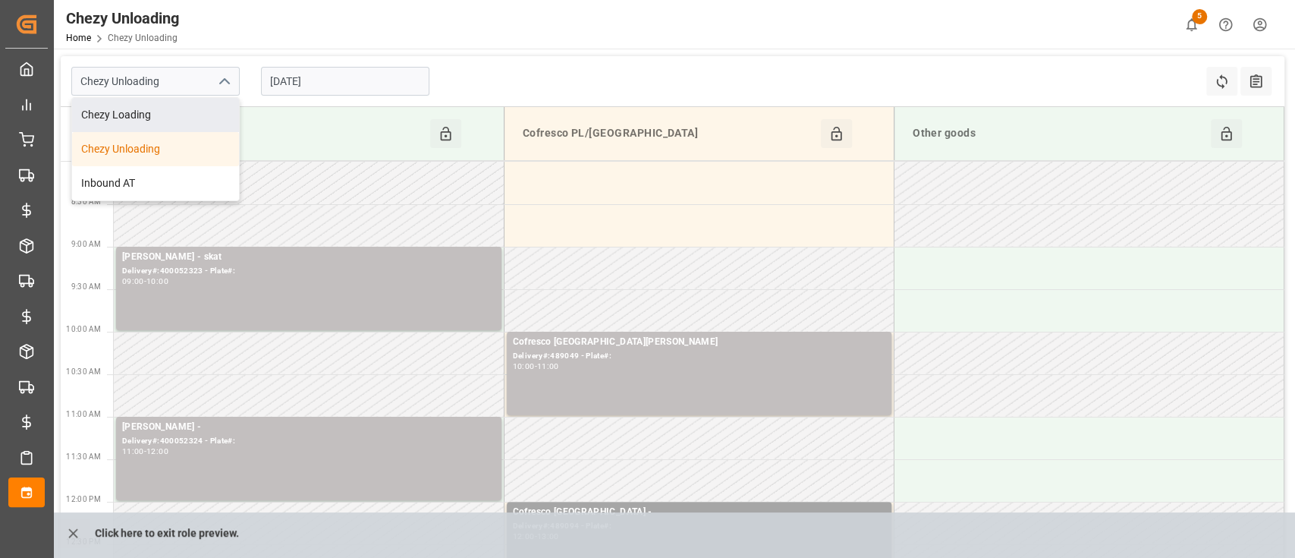
click at [342, 93] on input "[DATE]" at bounding box center [345, 81] width 168 height 29
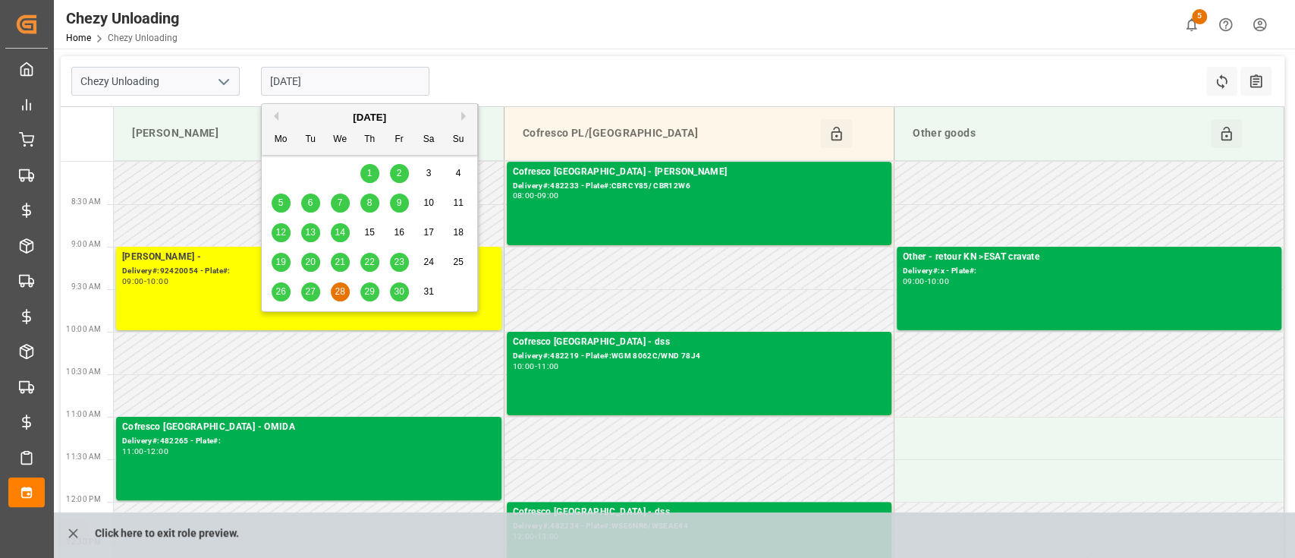
click at [420, 112] on div "August 2024" at bounding box center [369, 117] width 215 height 15
click at [378, 80] on input "28.08.2024" at bounding box center [345, 81] width 168 height 29
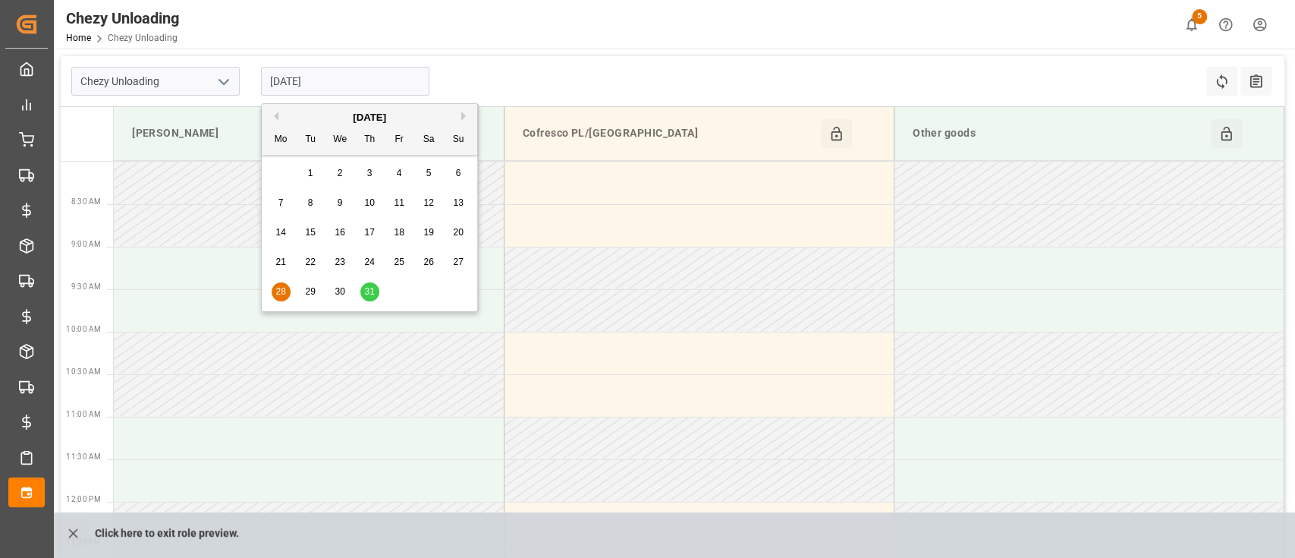
click at [378, 80] on input "28.08.2023" at bounding box center [345, 81] width 168 height 29
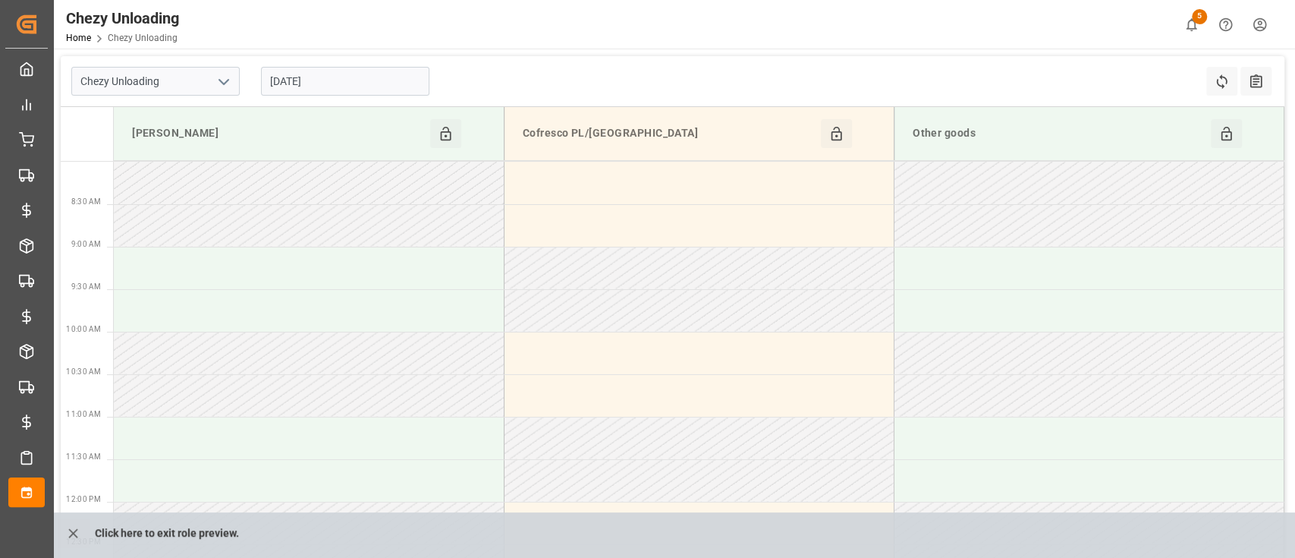
click at [378, 80] on input "28.08.2023" at bounding box center [345, 81] width 168 height 29
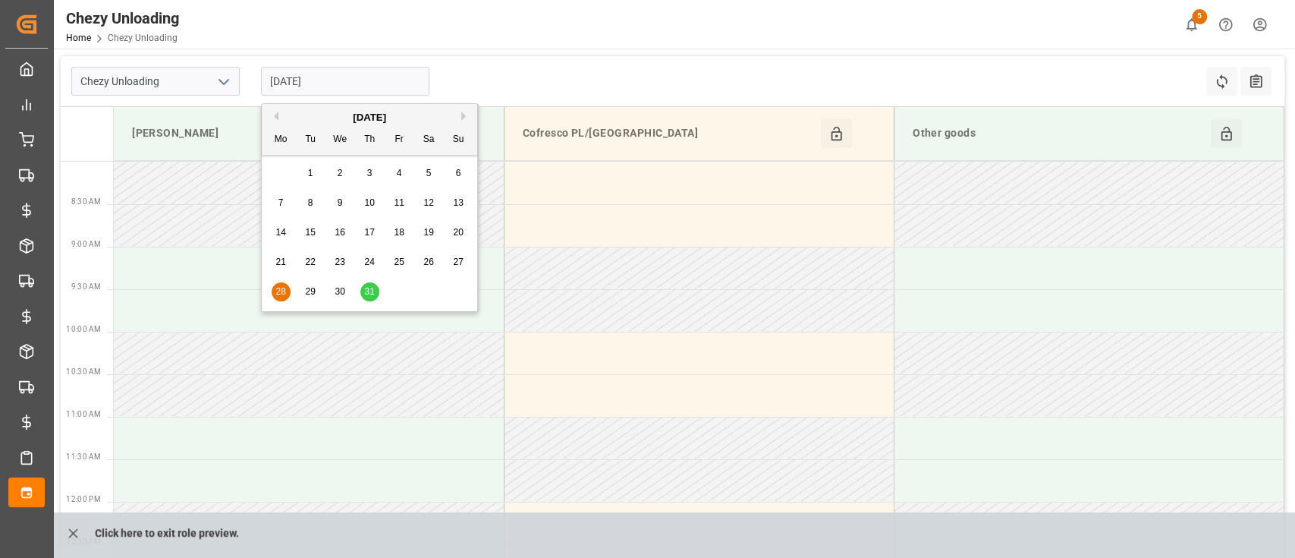
click at [378, 80] on input "28.08.2023" at bounding box center [345, 81] width 168 height 29
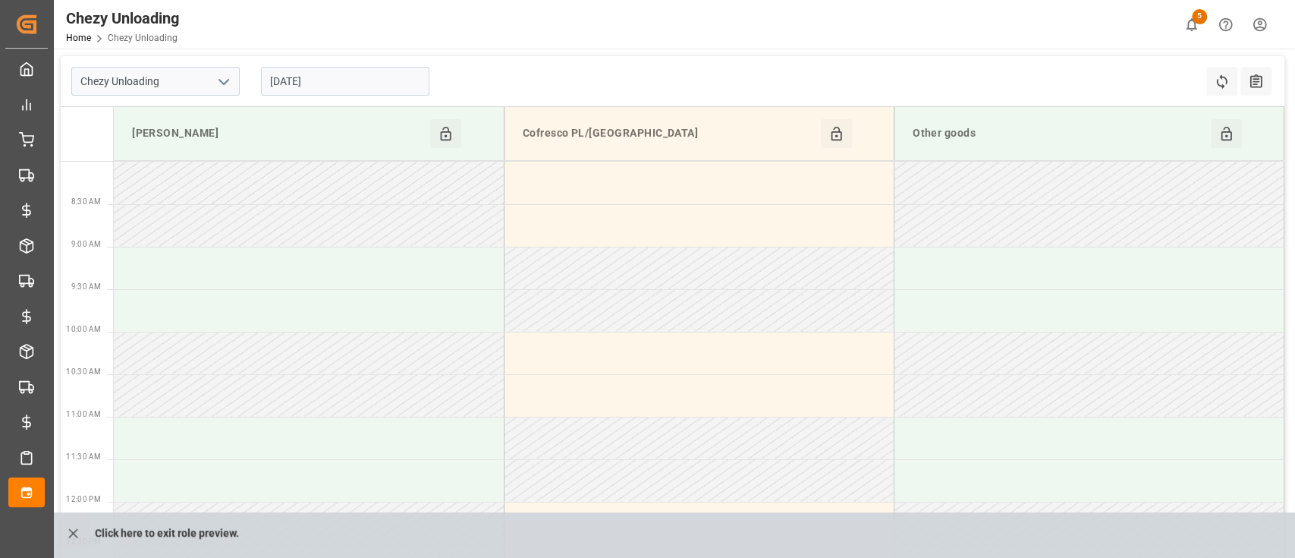
click at [452, 77] on div "Chezy Unloading 28.08.2023 Refresh Time Slots All Audits" at bounding box center [673, 81] width 1224 height 51
click at [364, 88] on input "28.08.2023" at bounding box center [345, 81] width 168 height 29
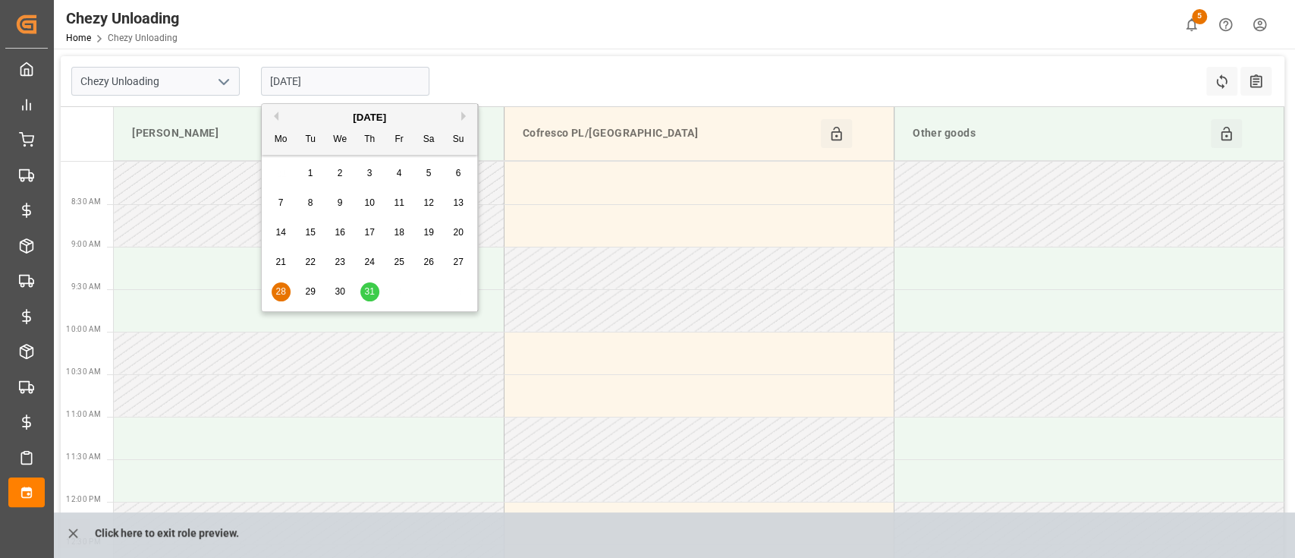
click at [461, 112] on button "Next Month" at bounding box center [465, 116] width 9 height 9
click at [461, 112] on div "Previous Month Next Month September 2023 Mo Tu We Th Fr Sa Su 28 29 30 31 1 2 3…" at bounding box center [370, 209] width 218 height 213
click at [461, 118] on div "Previous Month Next Month September 2023 Mo Tu We Th Fr Sa Su 28 29 30 31 1 2 3…" at bounding box center [370, 209] width 218 height 213
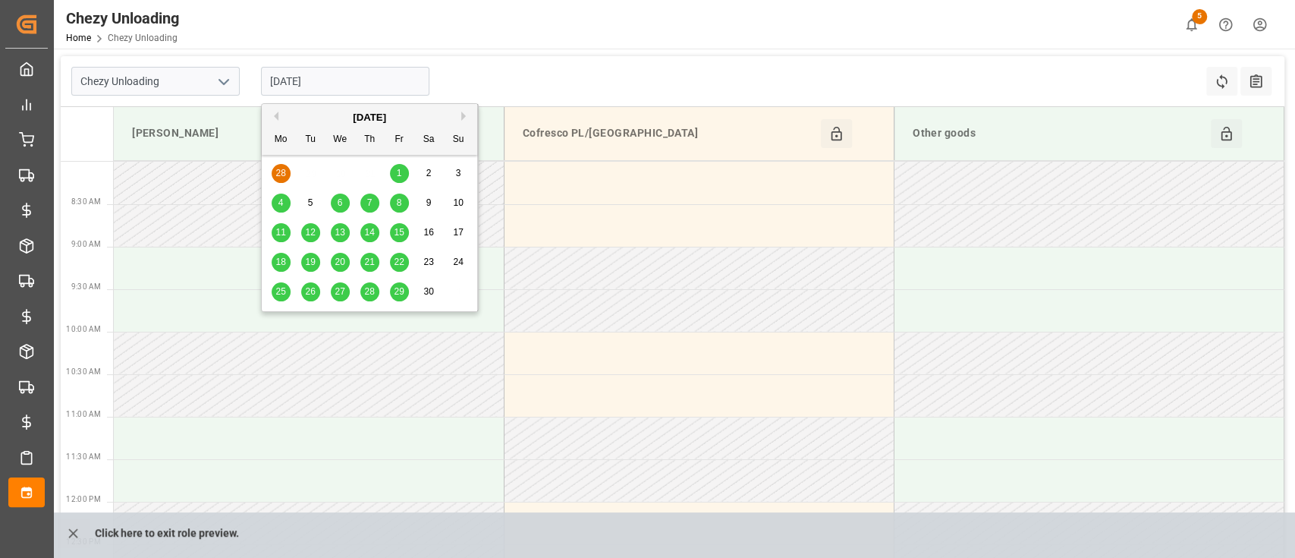
click at [461, 112] on button "Next Month" at bounding box center [465, 116] width 9 height 9
click at [461, 112] on div "Previous Month Next Month September 2023 Mo Tu We Th Fr Sa Su 28 29 30 31 1 2 3…" at bounding box center [370, 209] width 218 height 213
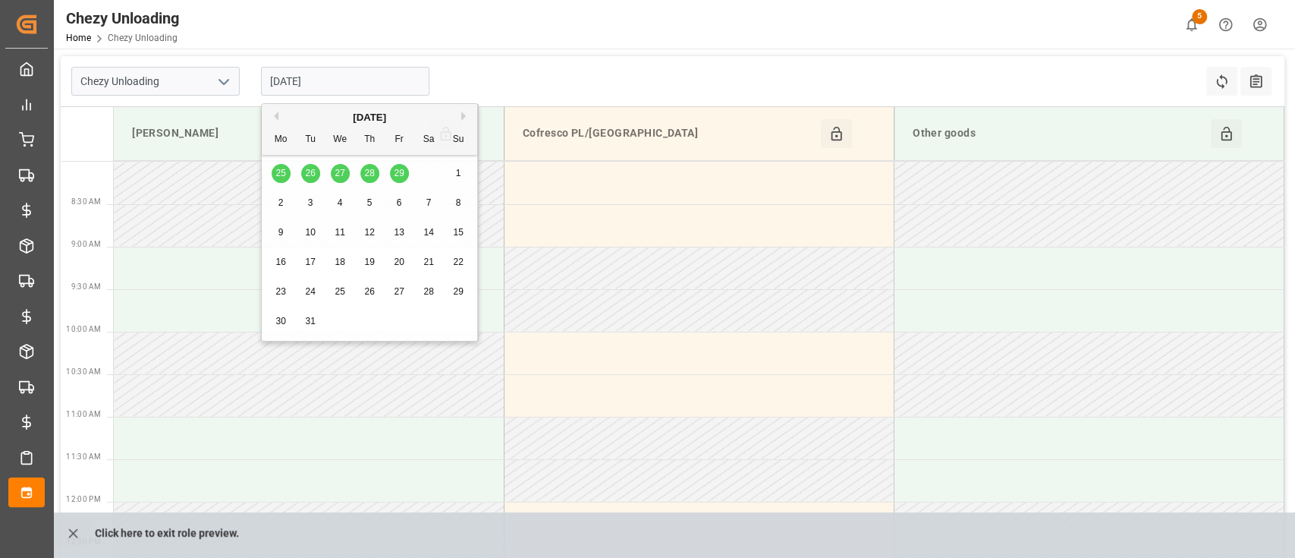
click at [461, 112] on div "Previous Month Next Month October 2023 Mo Tu We Th Fr Sa Su 25 26 27 28 29 30 1…" at bounding box center [370, 224] width 218 height 243
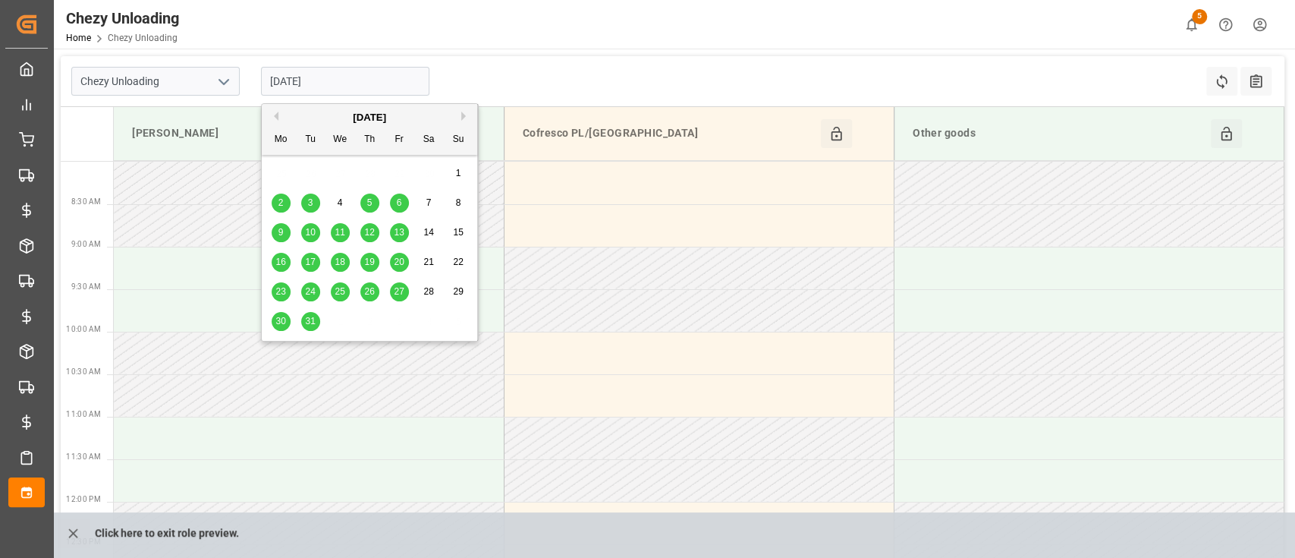
click at [461, 112] on button "Next Month" at bounding box center [465, 116] width 9 height 9
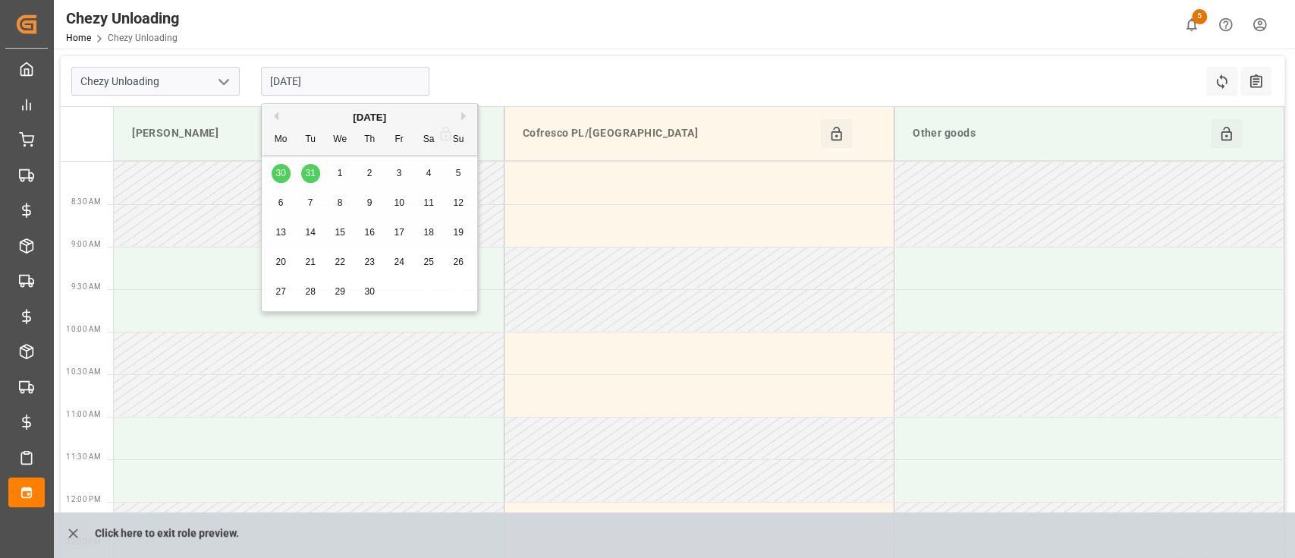
click at [461, 112] on div "Previous Month Next Month November 2023 Mo Tu We Th Fr Sa Su 30 31 1 2 3 4 5 6 …" at bounding box center [370, 209] width 218 height 213
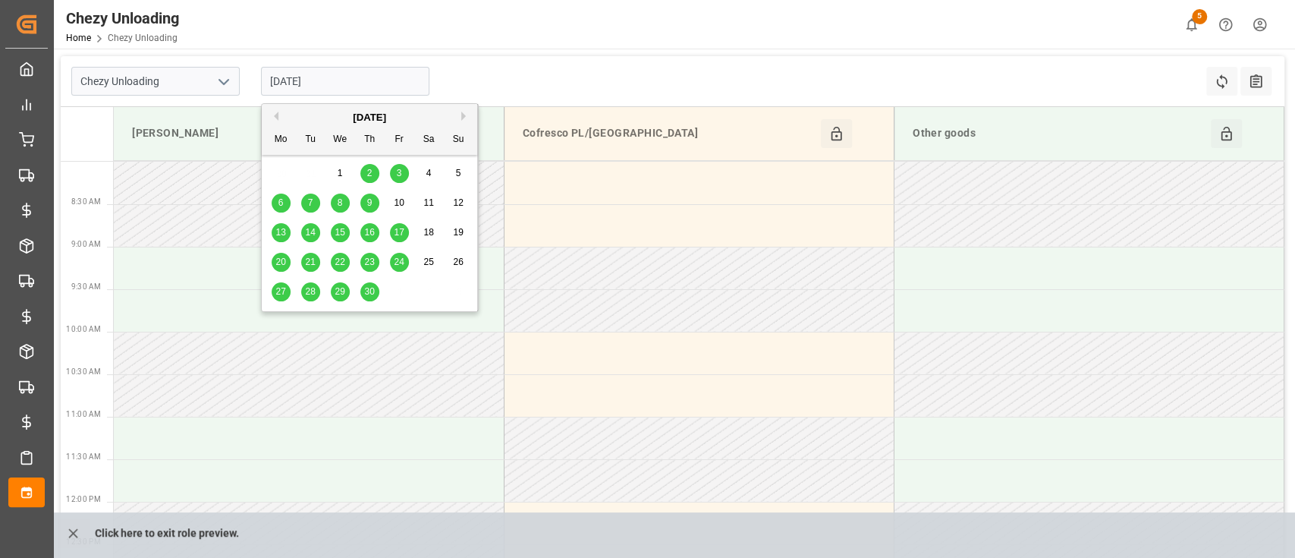
click at [462, 112] on button "Next Month" at bounding box center [465, 116] width 9 height 9
click at [1256, 203] on td at bounding box center [1089, 183] width 390 height 42
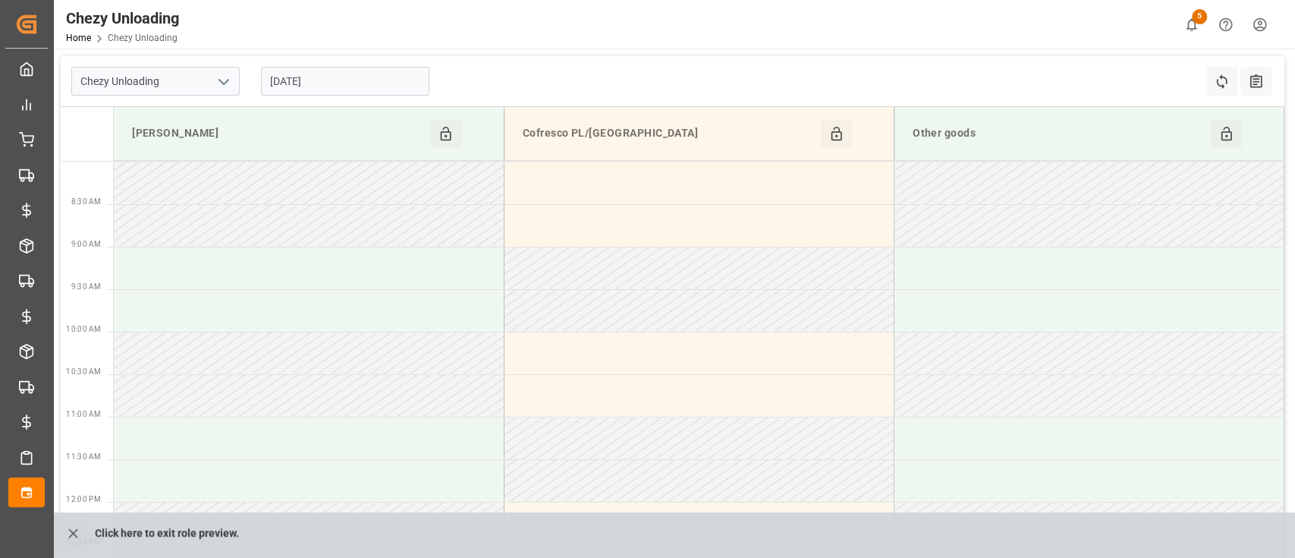
click at [313, 87] on input "28.08.2023" at bounding box center [345, 81] width 168 height 29
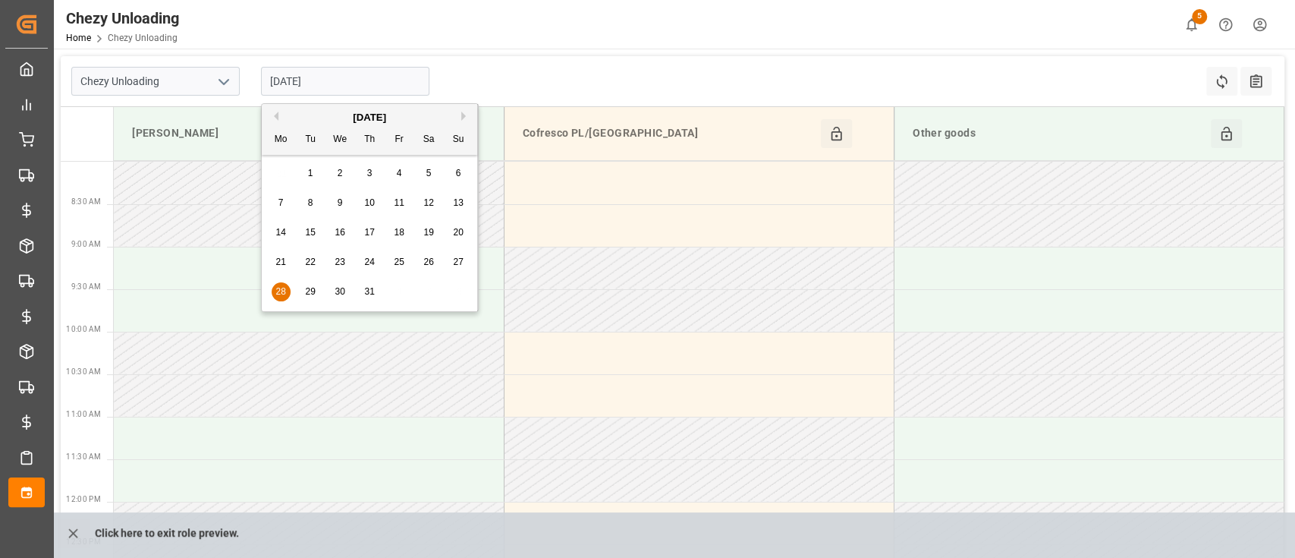
click at [330, 82] on input "28.08.2023" at bounding box center [345, 81] width 168 height 29
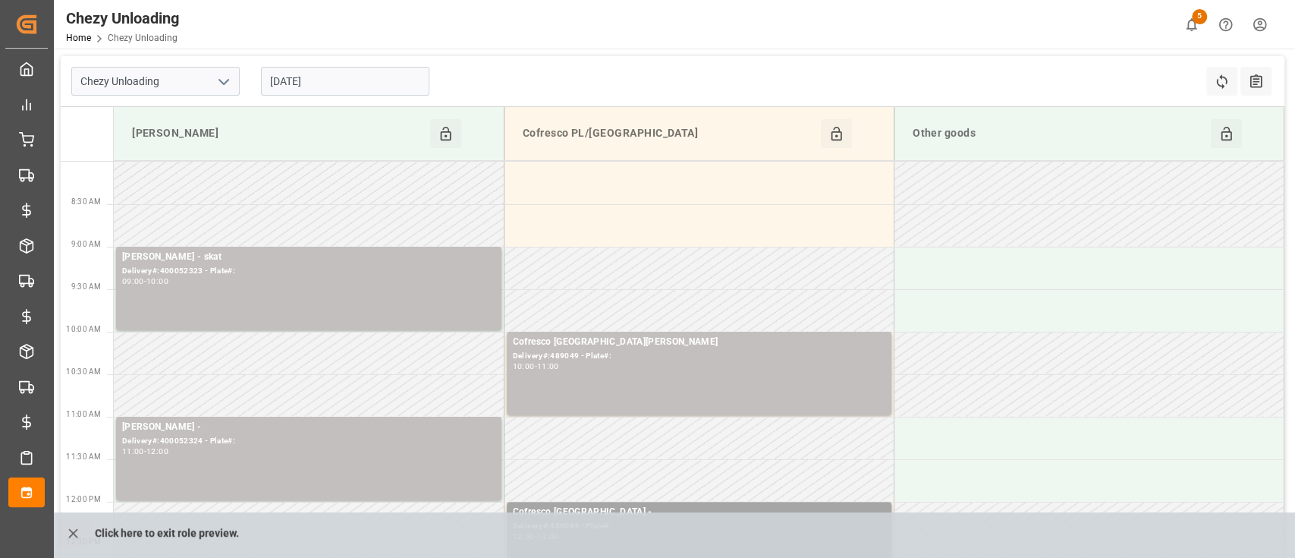
click at [304, 91] on input "[DATE]" at bounding box center [345, 81] width 168 height 29
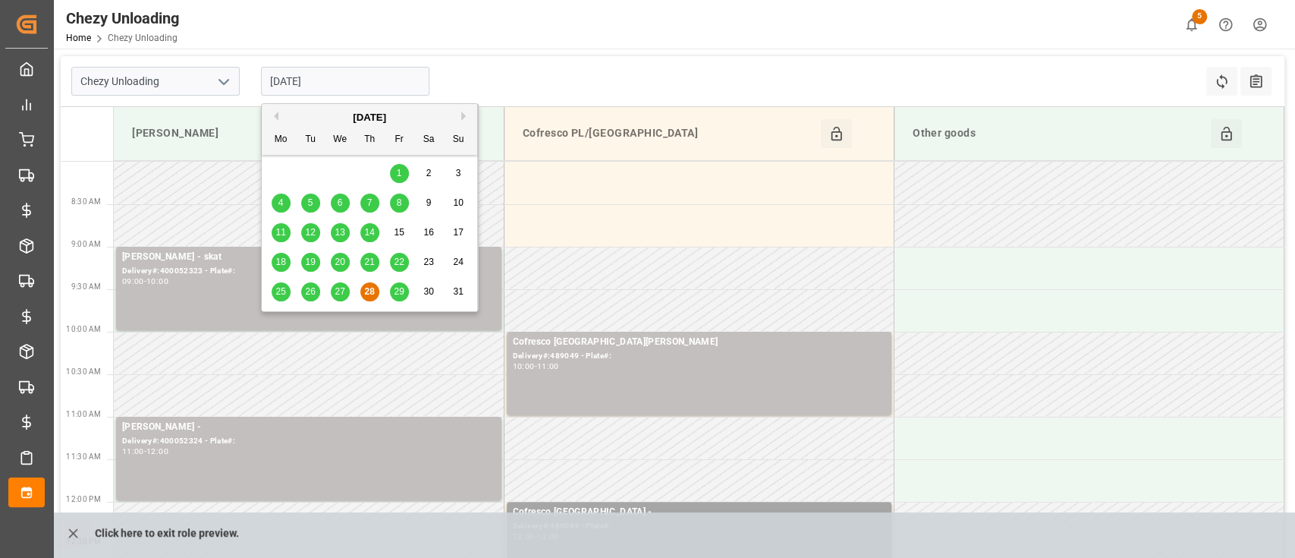
click at [464, 113] on button "Next Month" at bounding box center [465, 116] width 9 height 9
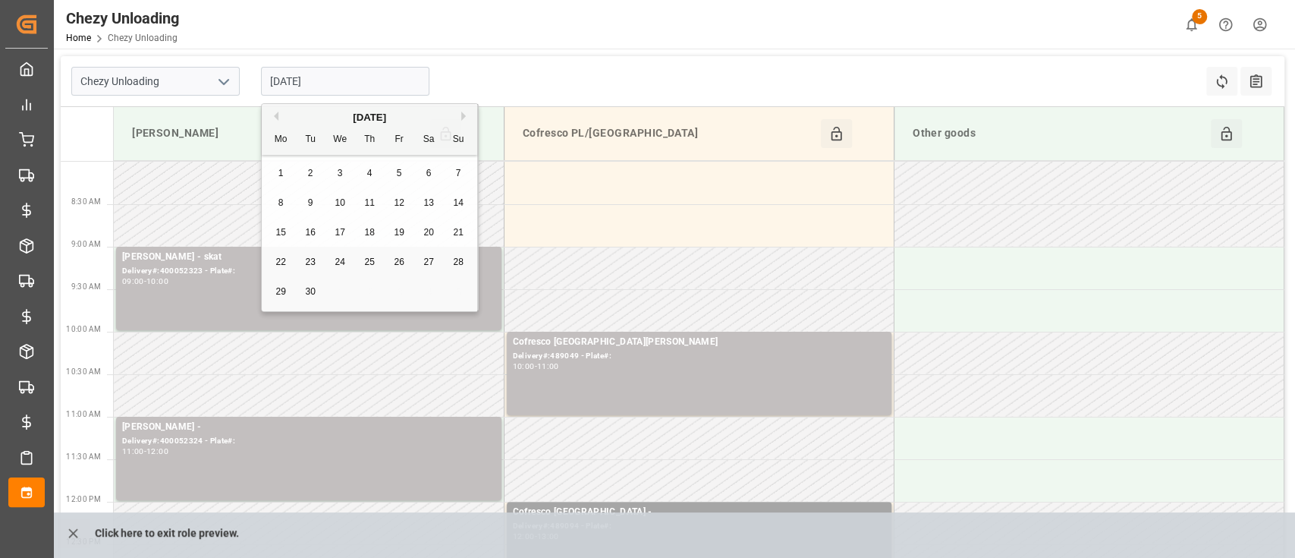
click at [464, 113] on button "Next Month" at bounding box center [465, 116] width 9 height 9
click at [464, 113] on div "Previous Month Next Month December 2025 Mo Tu We Th Fr Sa Su 1 2 3 4 5 6 7 8 9 …" at bounding box center [370, 209] width 218 height 213
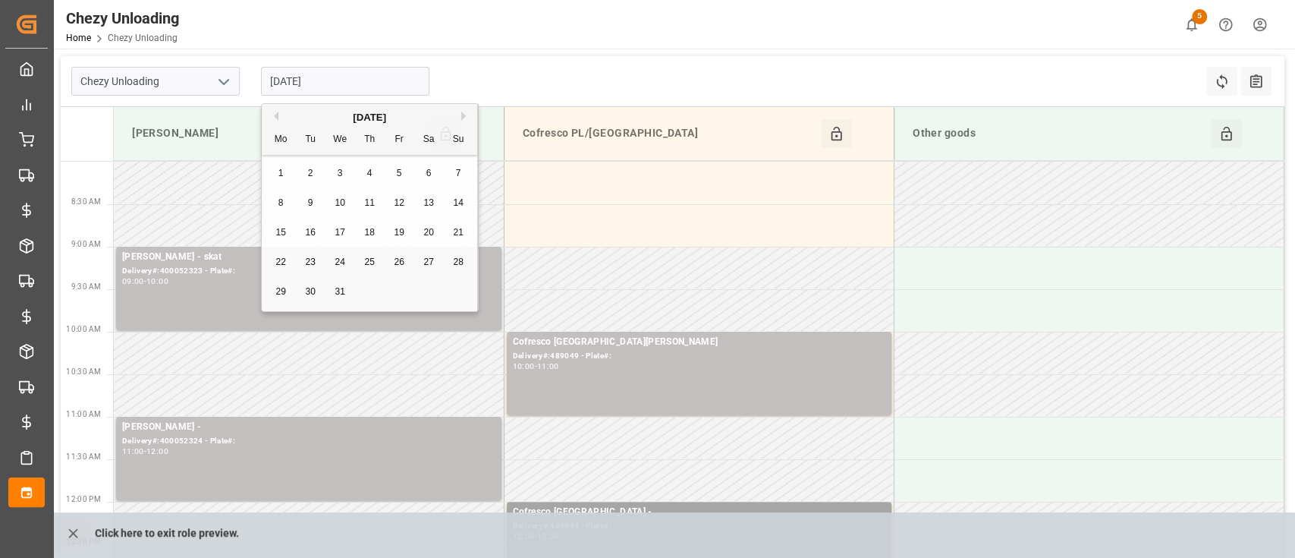
click at [464, 113] on div "Previous Month Next Month December 2025 Mo Tu We Th Fr Sa Su 1 2 3 4 5 6 7 8 9 …" at bounding box center [370, 209] width 218 height 213
click at [459, 112] on div "December 2025" at bounding box center [369, 117] width 215 height 15
click at [461, 112] on button "Next Month" at bounding box center [465, 116] width 9 height 9
click at [461, 112] on div "Previous Month Next Month January 2026 Mo Tu We Th Fr Sa Su 29 30 31 1 2 3 4 5 …" at bounding box center [370, 209] width 218 height 213
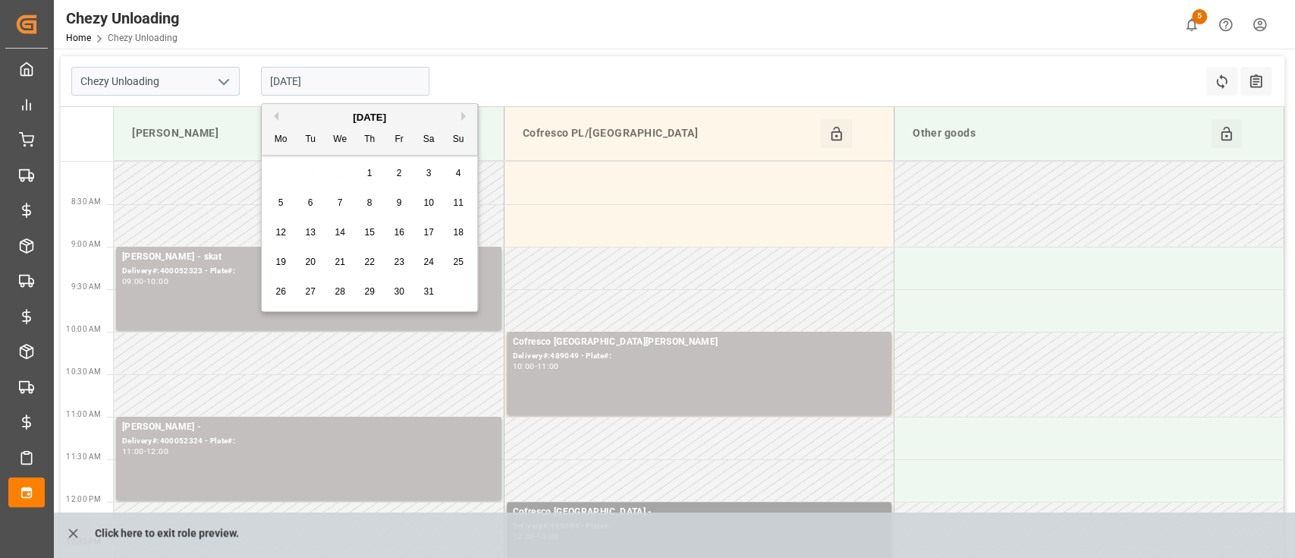
click at [461, 112] on button "Next Month" at bounding box center [465, 116] width 9 height 9
click at [466, 165] on div "1" at bounding box center [458, 174] width 19 height 18
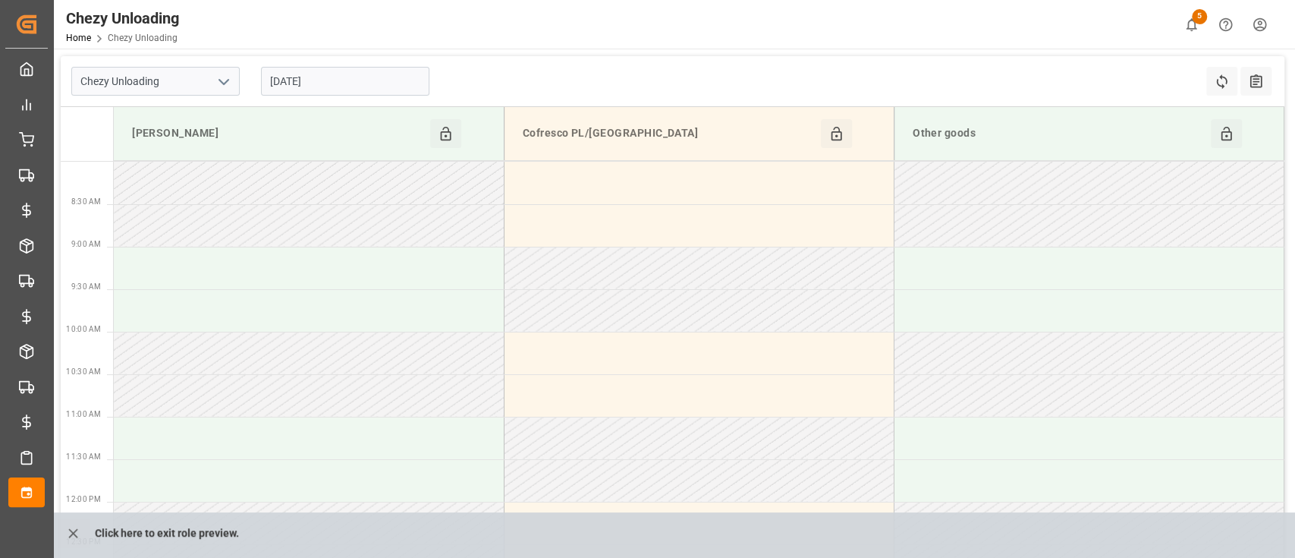
click at [385, 90] on input "01.02.2026" at bounding box center [345, 81] width 168 height 29
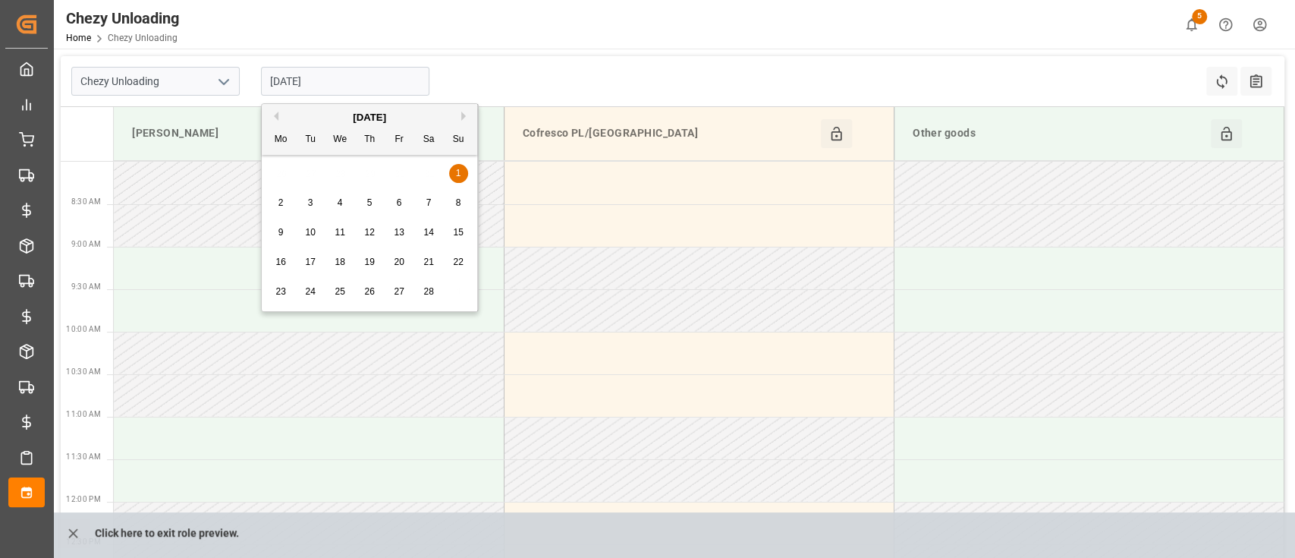
click at [423, 231] on div "14" at bounding box center [429, 233] width 19 height 18
type input "14.02.2026"
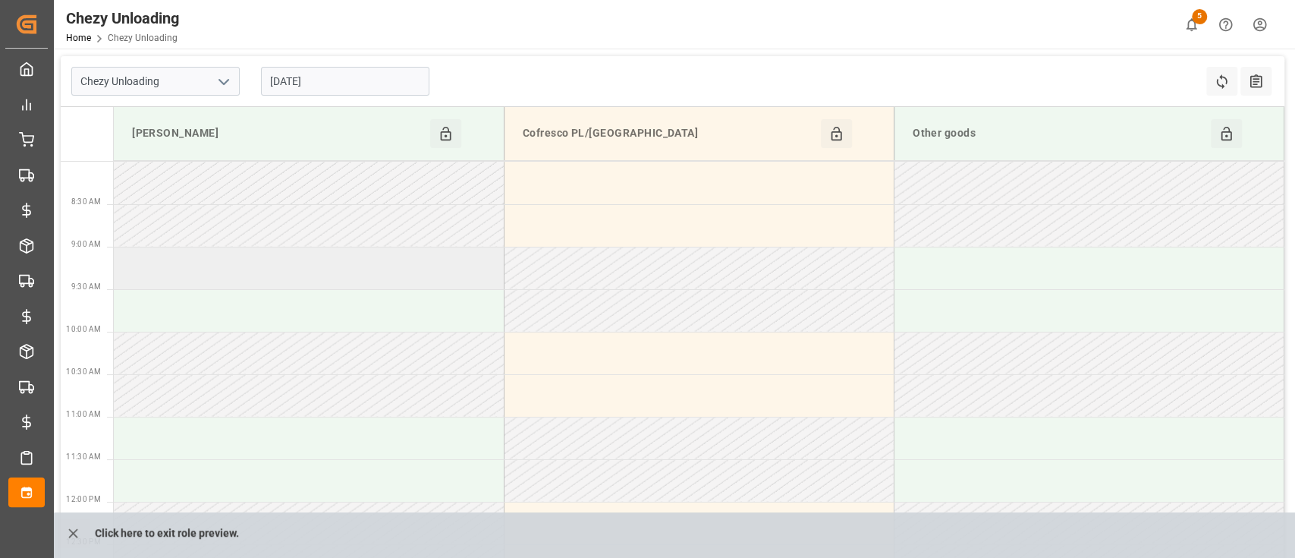
click at [425, 276] on td at bounding box center [309, 268] width 390 height 42
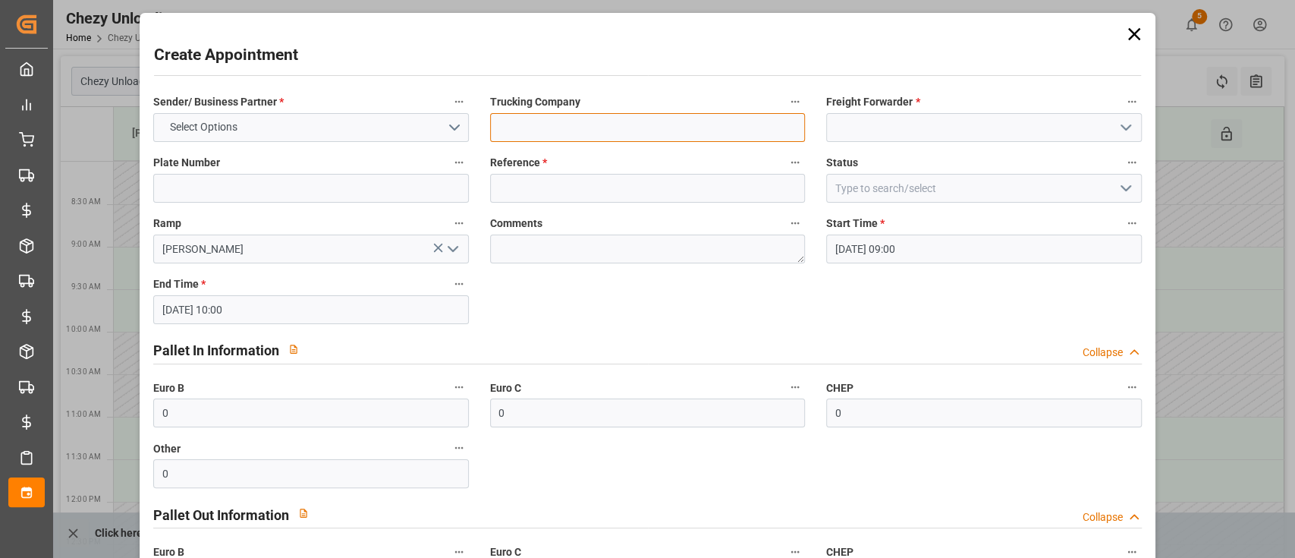
click at [560, 127] on input at bounding box center [648, 127] width 316 height 29
type input "test"
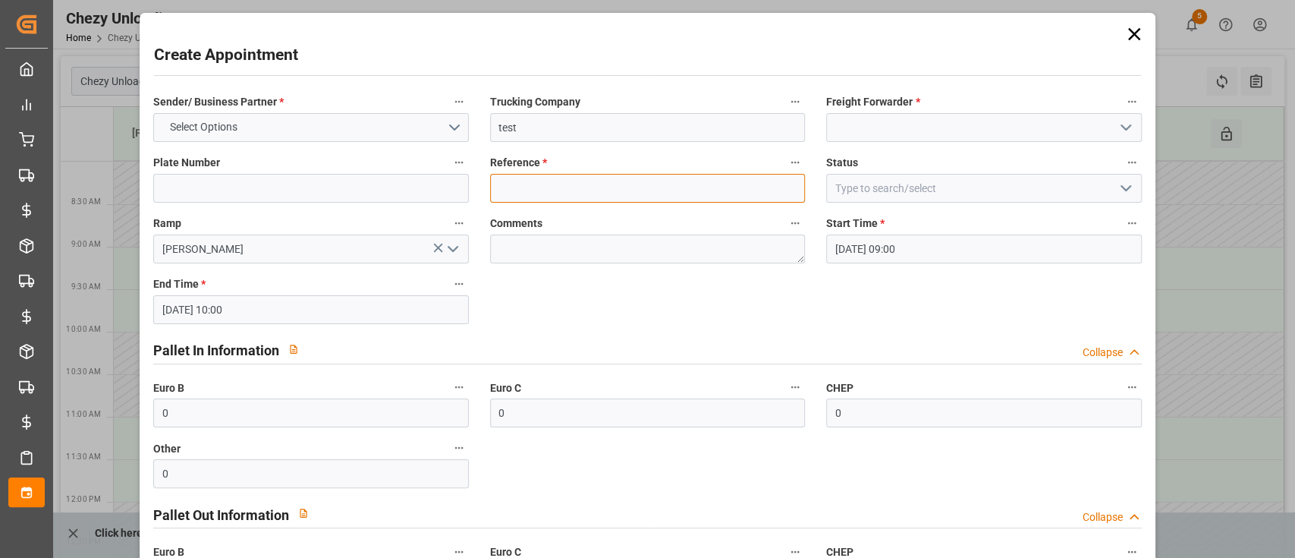
click at [558, 196] on input at bounding box center [648, 188] width 316 height 29
type input "test"
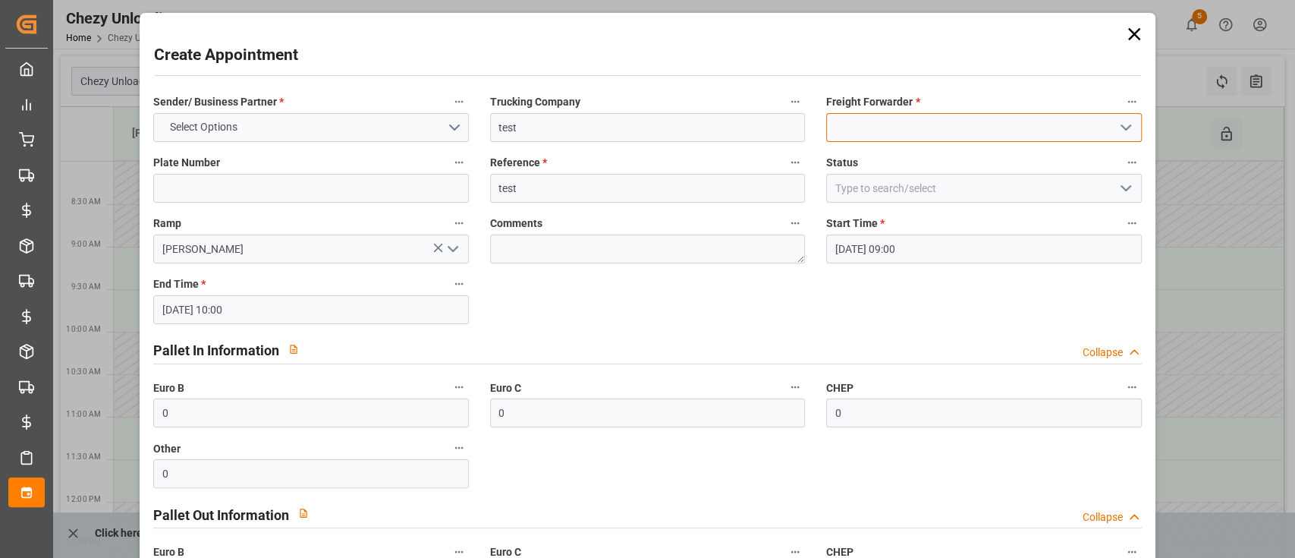
click at [929, 131] on input at bounding box center [984, 127] width 316 height 29
click at [1121, 128] on polyline "open menu" at bounding box center [1125, 127] width 9 height 5
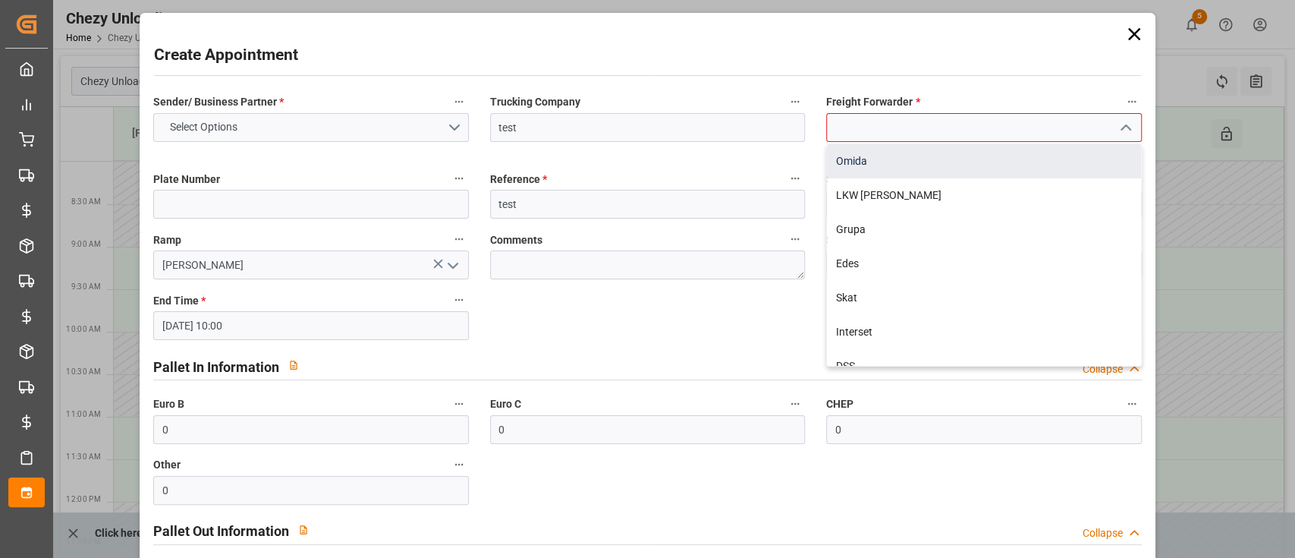
click at [922, 167] on div "Omida" at bounding box center [984, 161] width 314 height 34
type input "Omida"
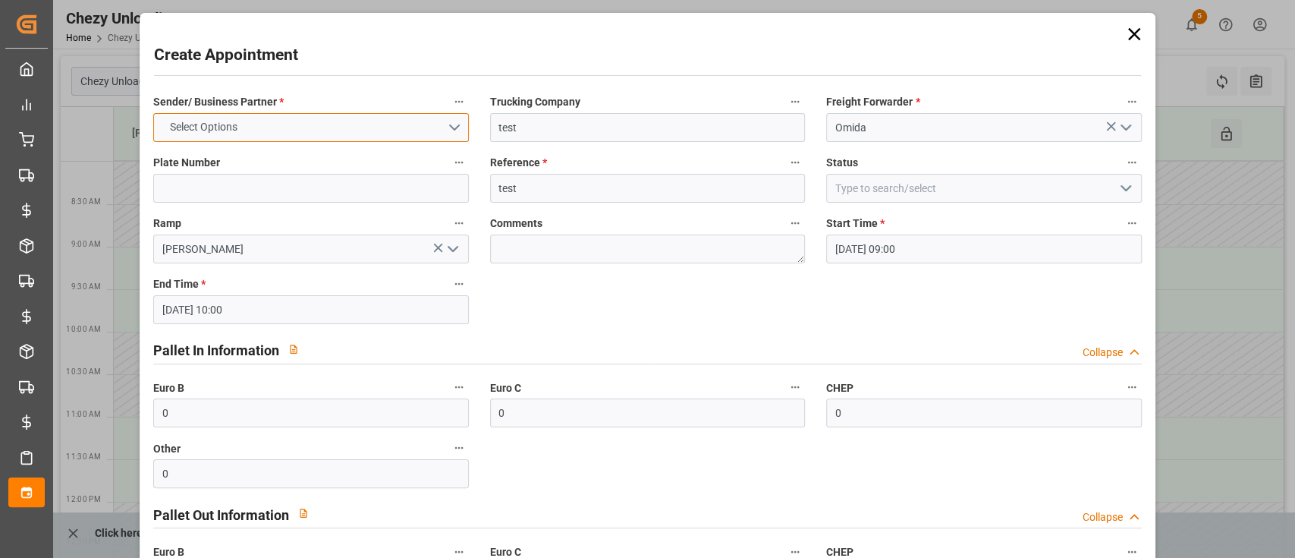
click at [440, 120] on button "Select Options" at bounding box center [311, 127] width 316 height 29
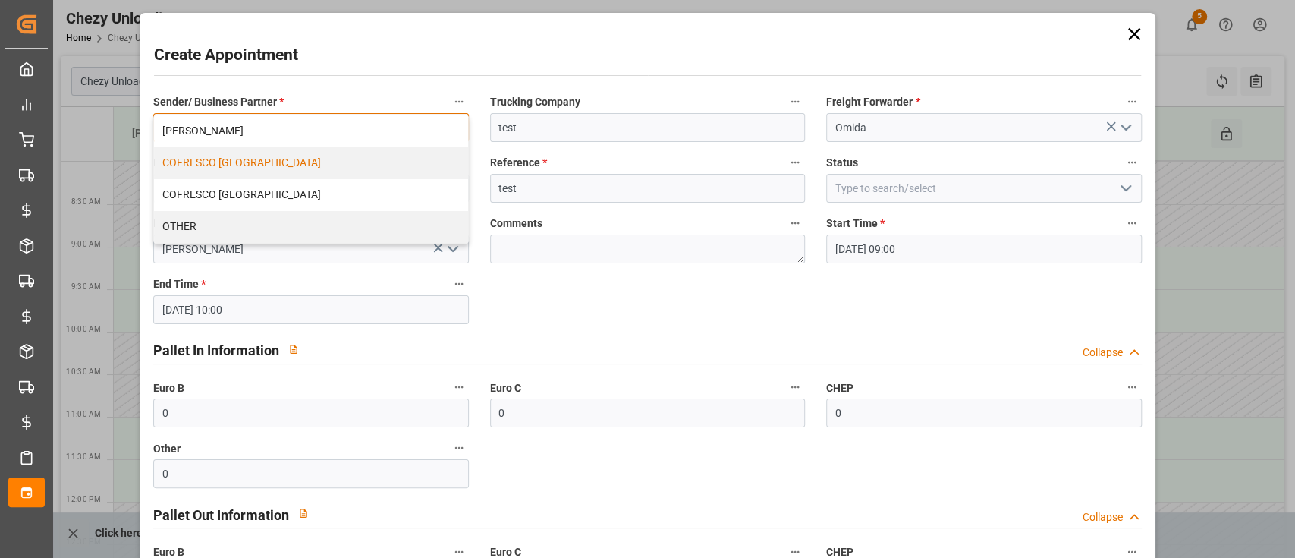
click at [282, 162] on div "COFRESCO POLAND" at bounding box center [311, 163] width 314 height 32
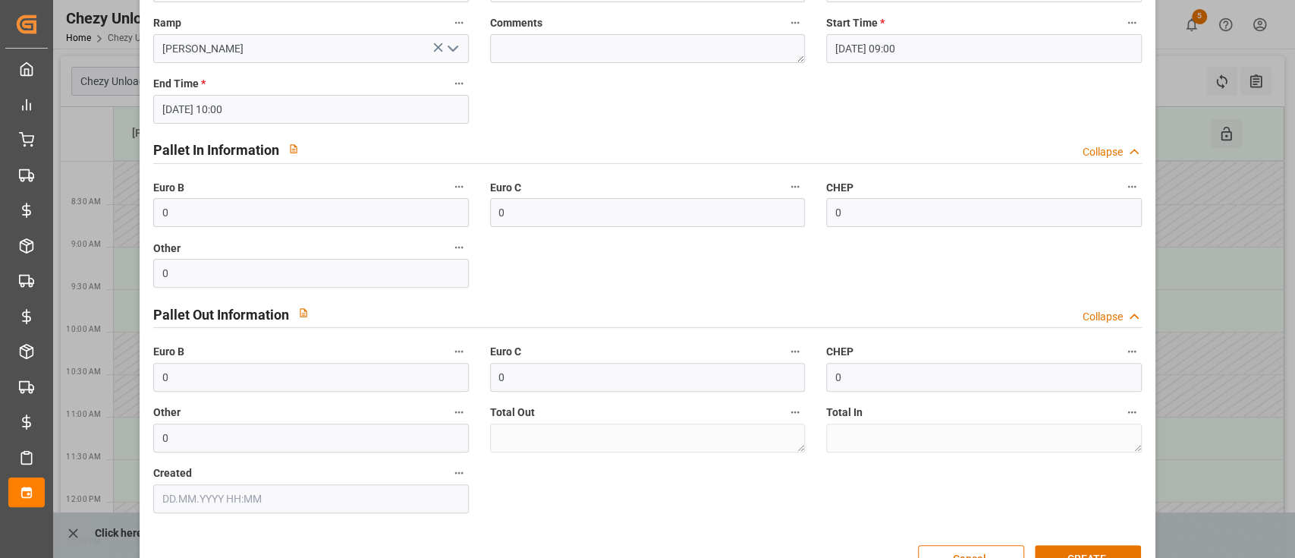
scroll to position [243, 0]
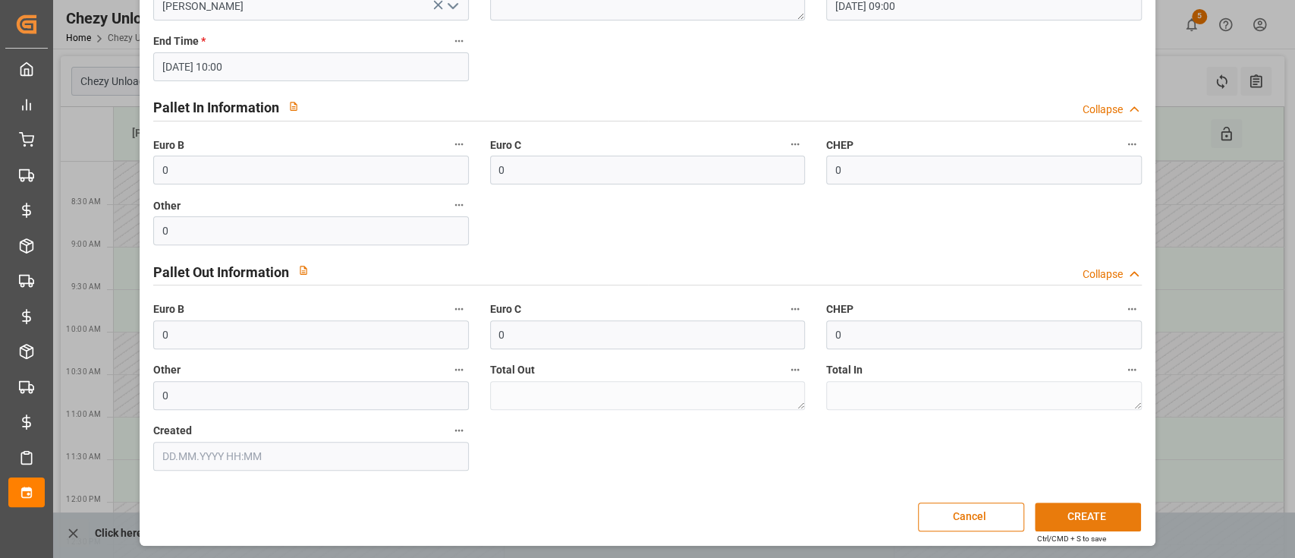
click at [1055, 509] on button "CREATE" at bounding box center [1088, 516] width 106 height 29
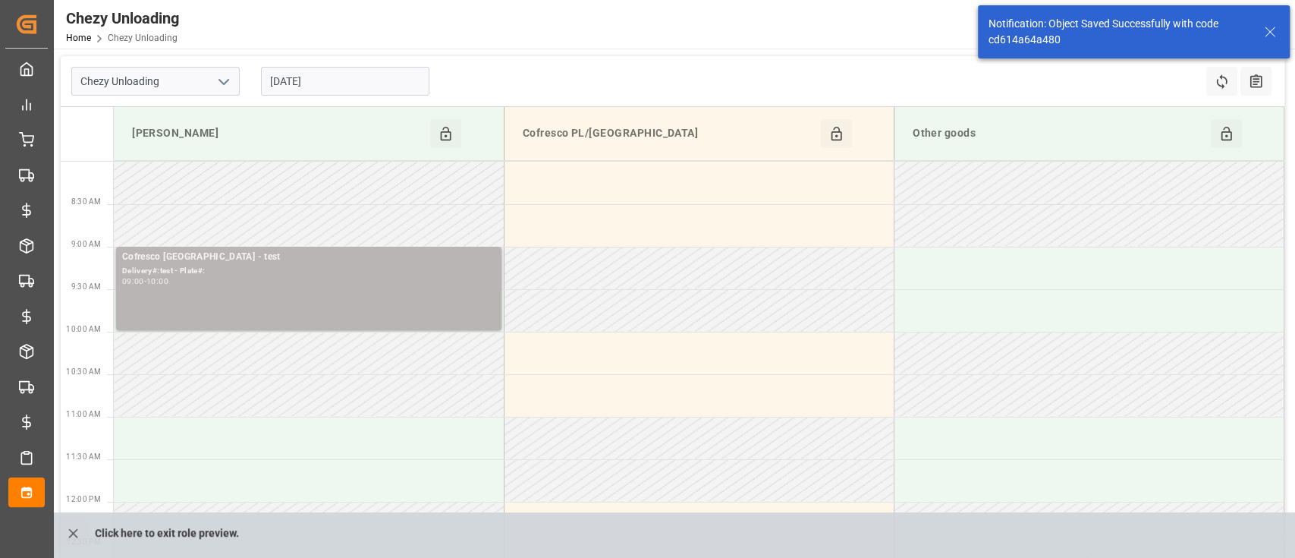
click at [397, 304] on div "Cofresco Poland - test Delivery#:test - Plate#: 09:00 - 10:00" at bounding box center [308, 288] width 373 height 77
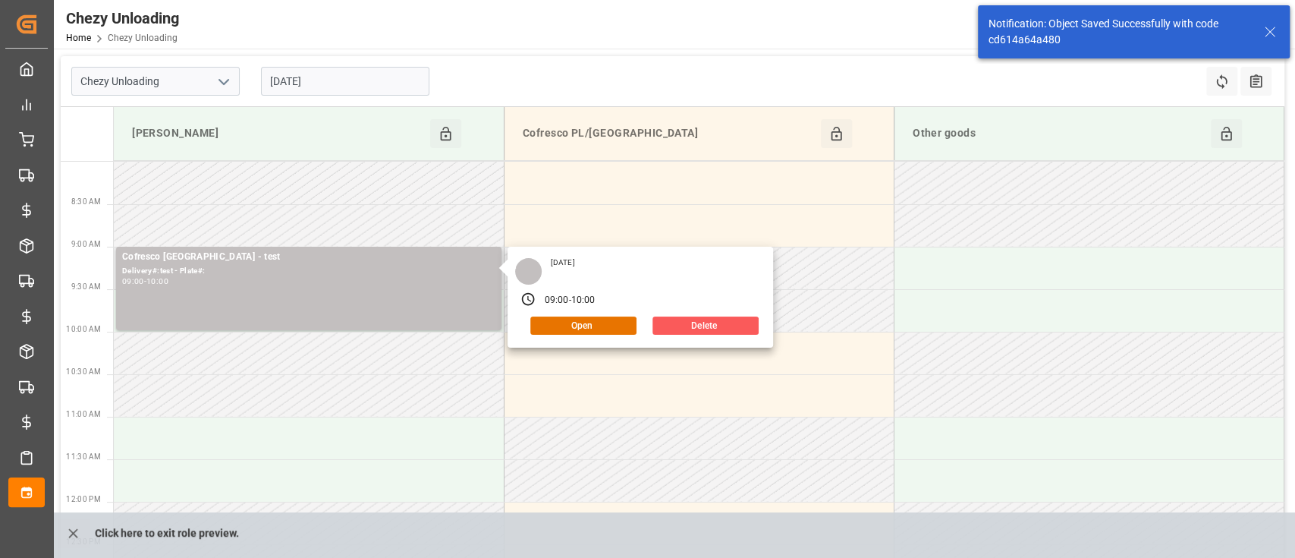
click at [677, 320] on button "Delete" at bounding box center [706, 325] width 106 height 18
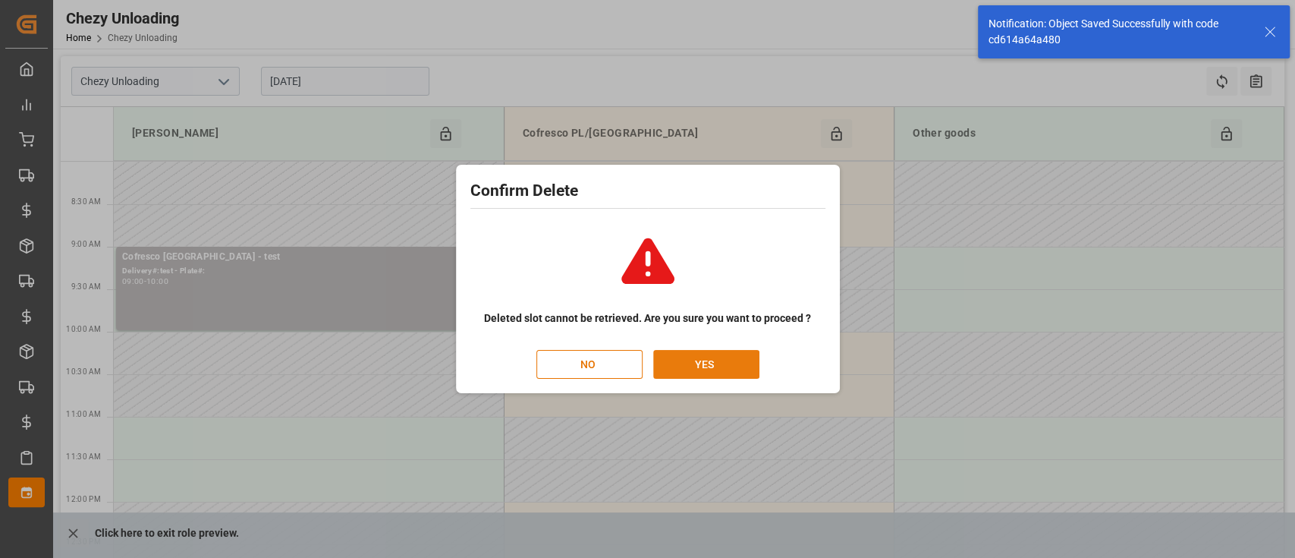
click at [673, 367] on button "YES" at bounding box center [706, 364] width 106 height 29
